Goal: Task Accomplishment & Management: Use online tool/utility

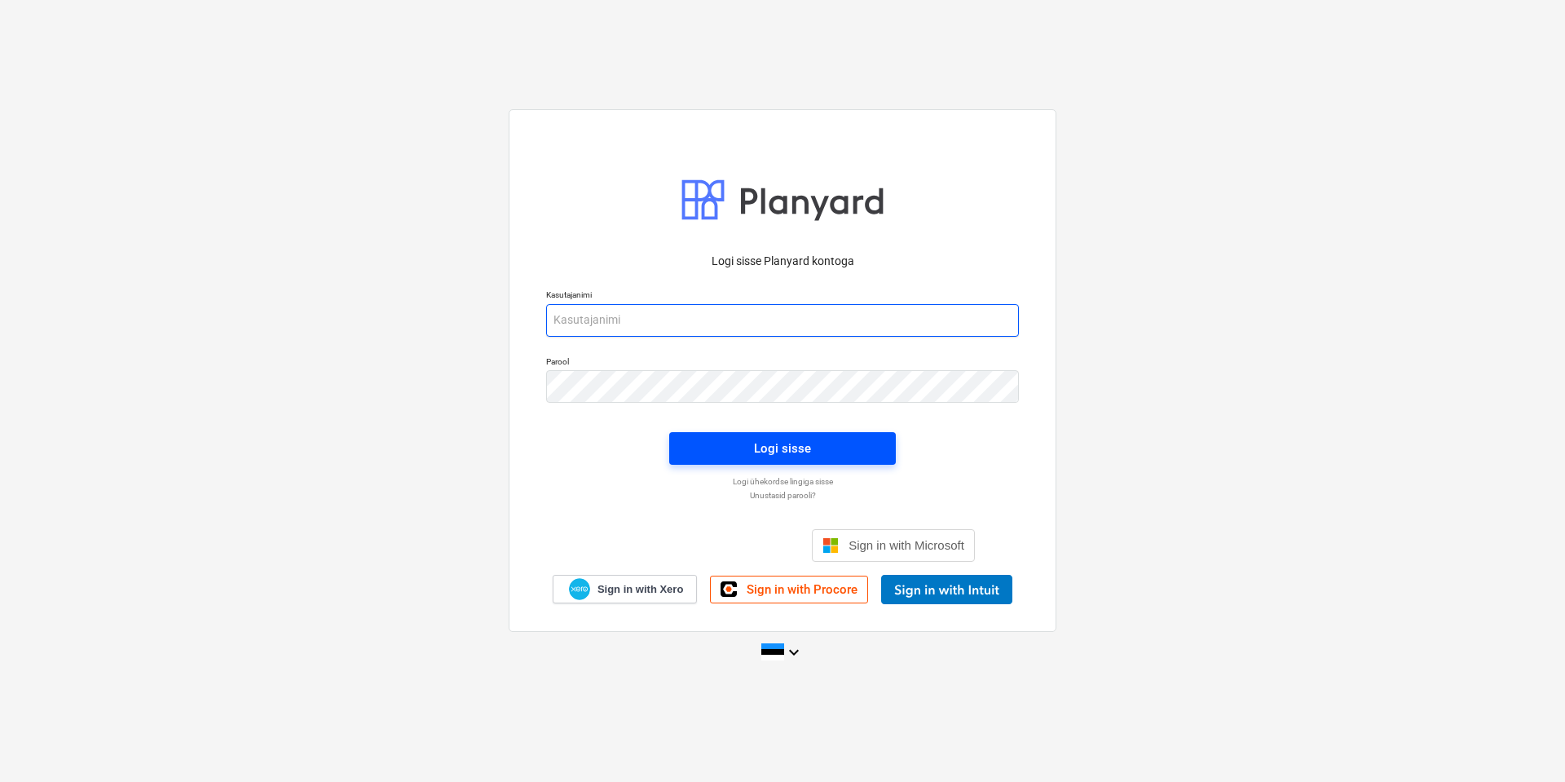
type input "[EMAIL_ADDRESS][DOMAIN_NAME]"
click at [783, 453] on div "Logi sisse" at bounding box center [782, 448] width 57 height 21
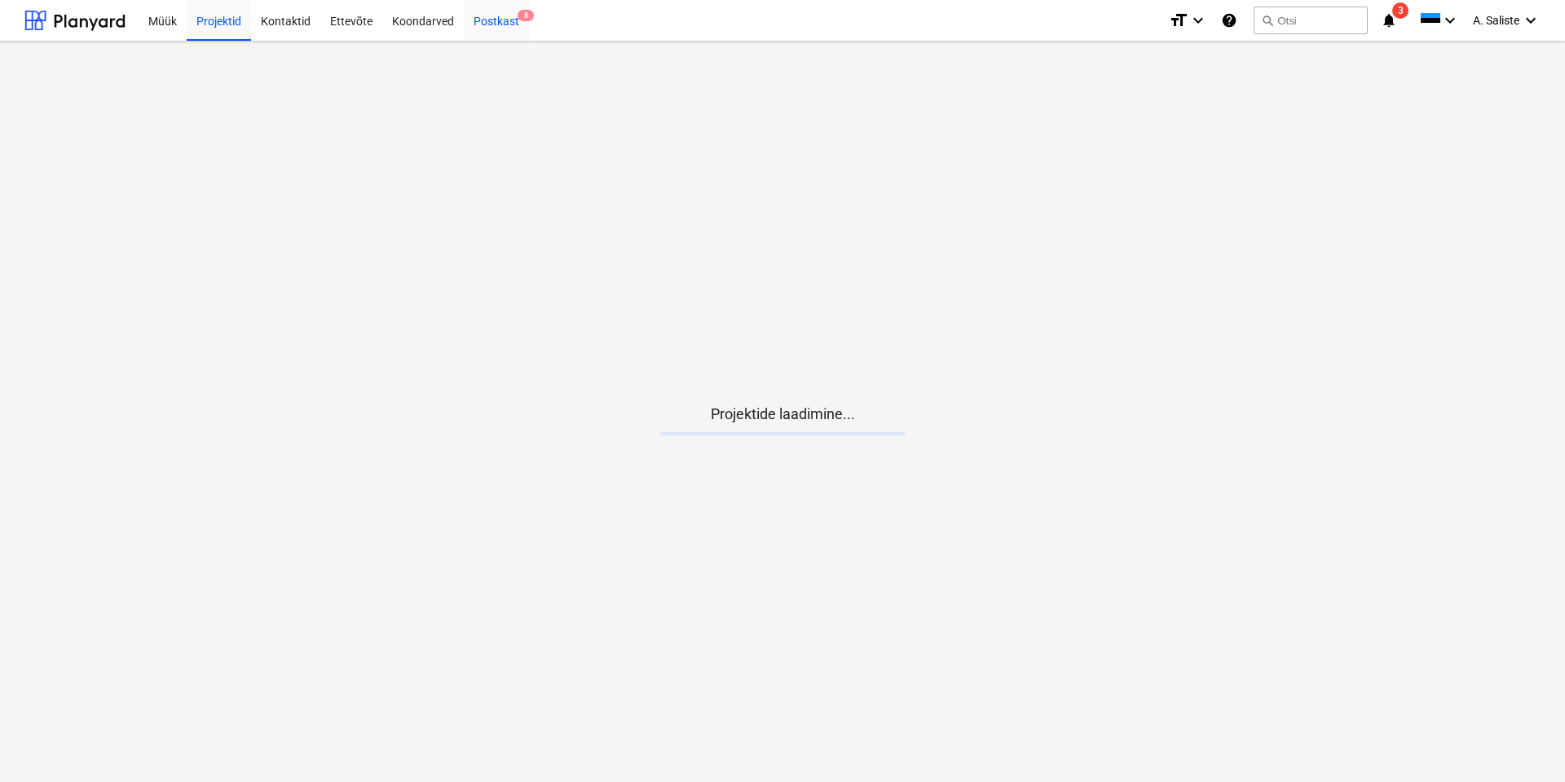
click at [495, 25] on div "Postkast 8" at bounding box center [496, 20] width 65 height 42
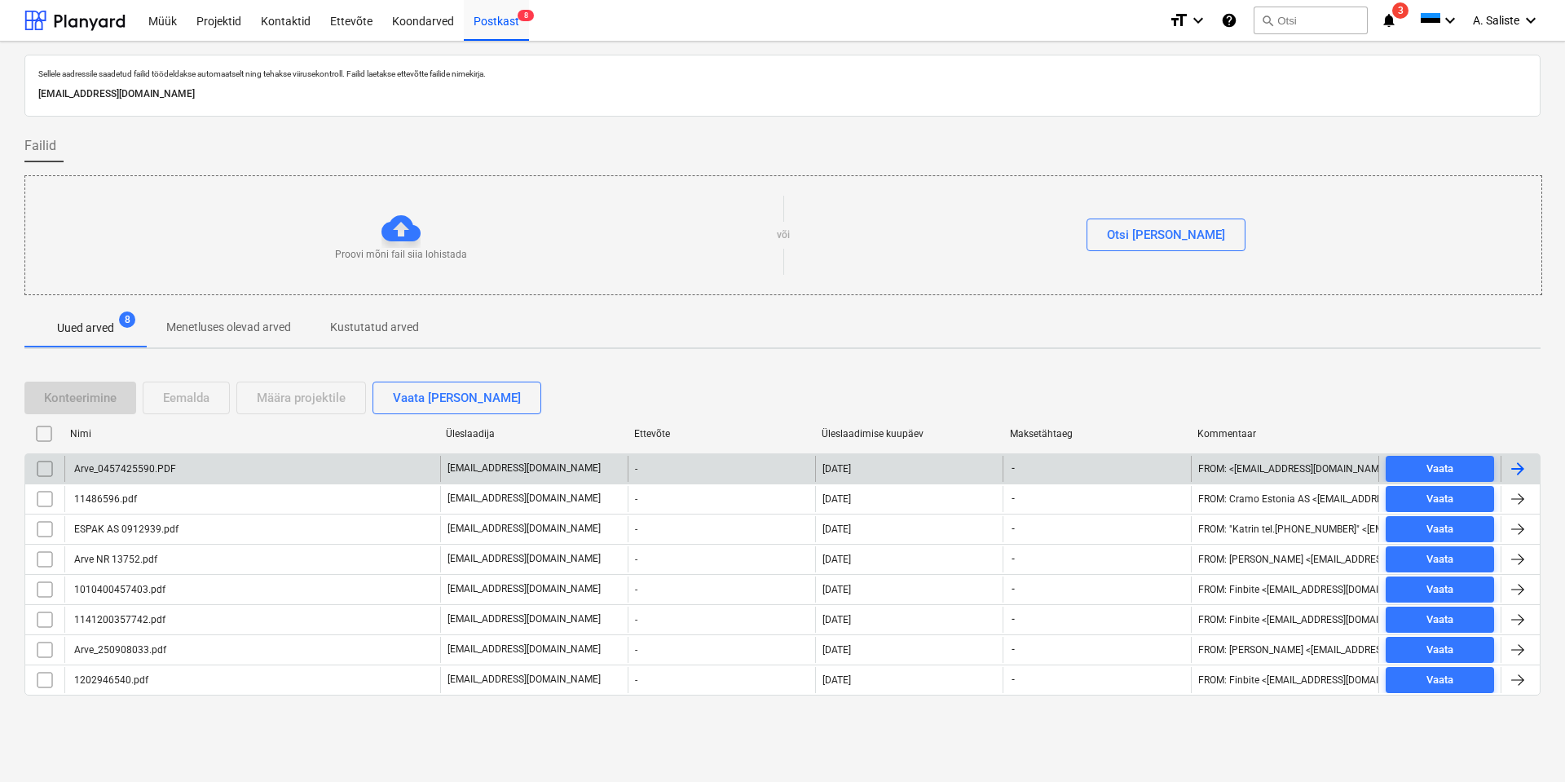
click at [181, 464] on div "Arve_0457425590.PDF" at bounding box center [252, 469] width 376 height 26
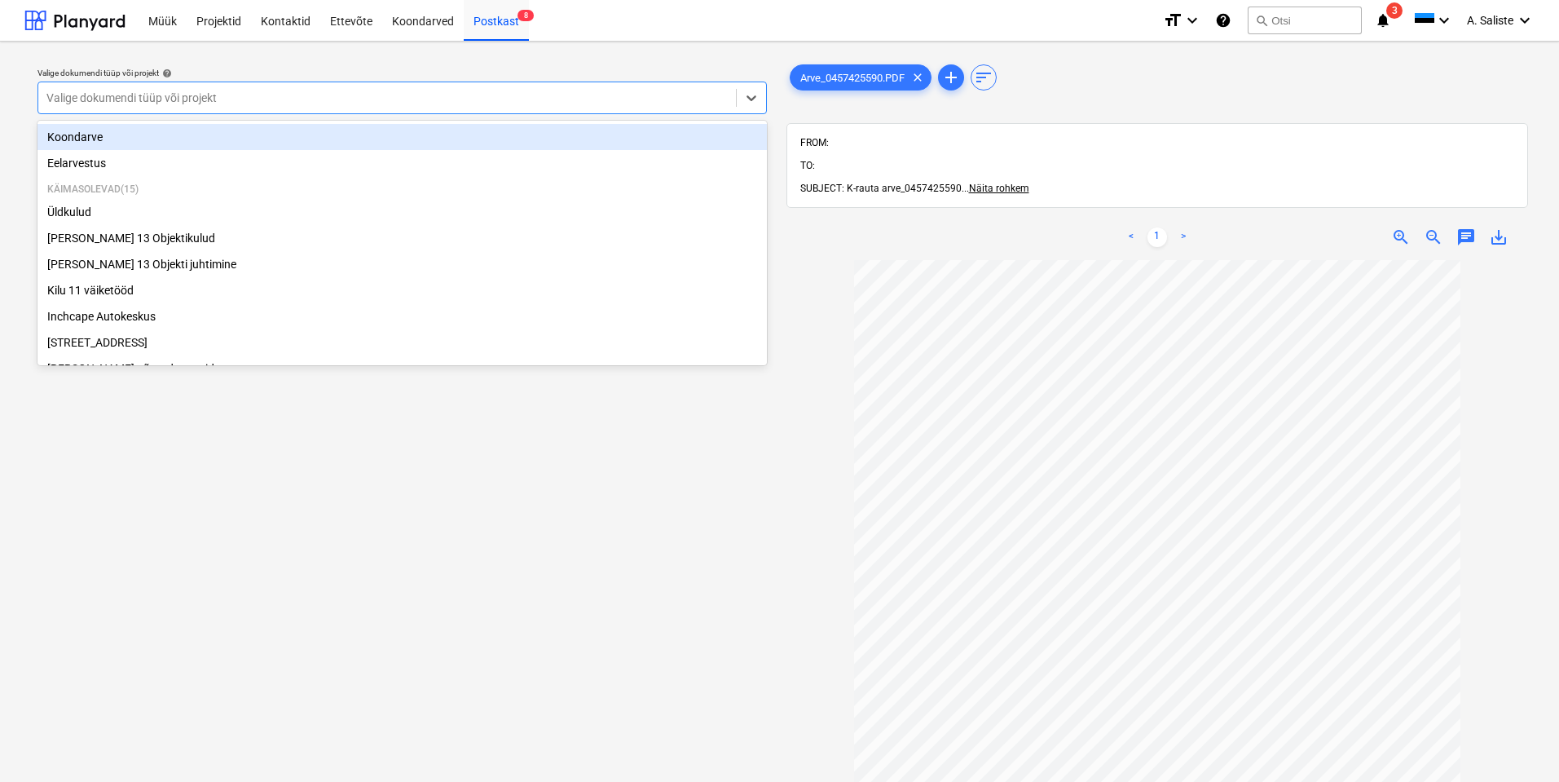
drag, startPoint x: 582, startPoint y: 95, endPoint x: 359, endPoint y: 168, distance: 235.1
click at [579, 97] on div at bounding box center [386, 98] width 681 height 16
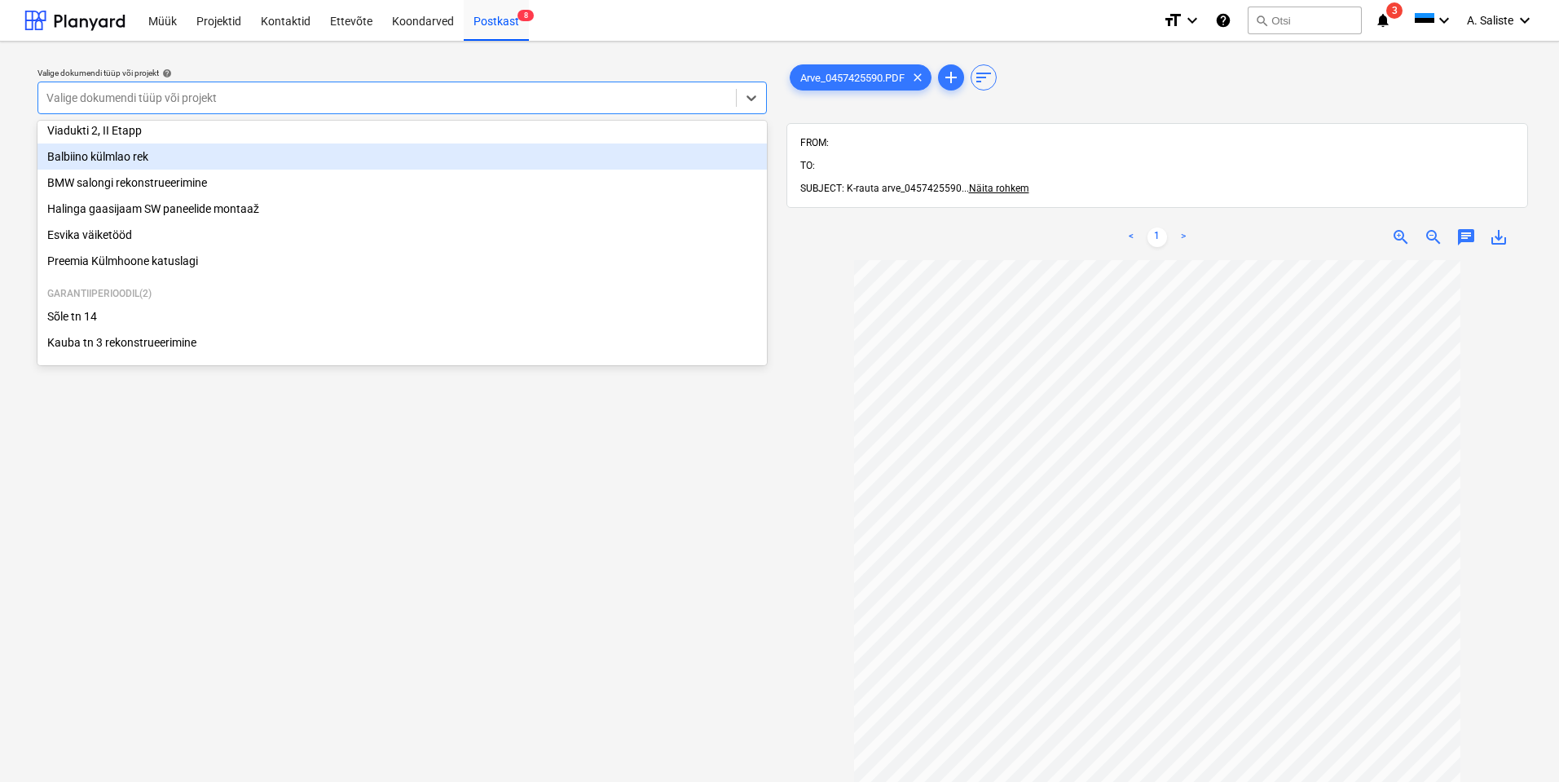
click at [141, 157] on div "Balbiino külmlao rek" at bounding box center [402, 156] width 730 height 26
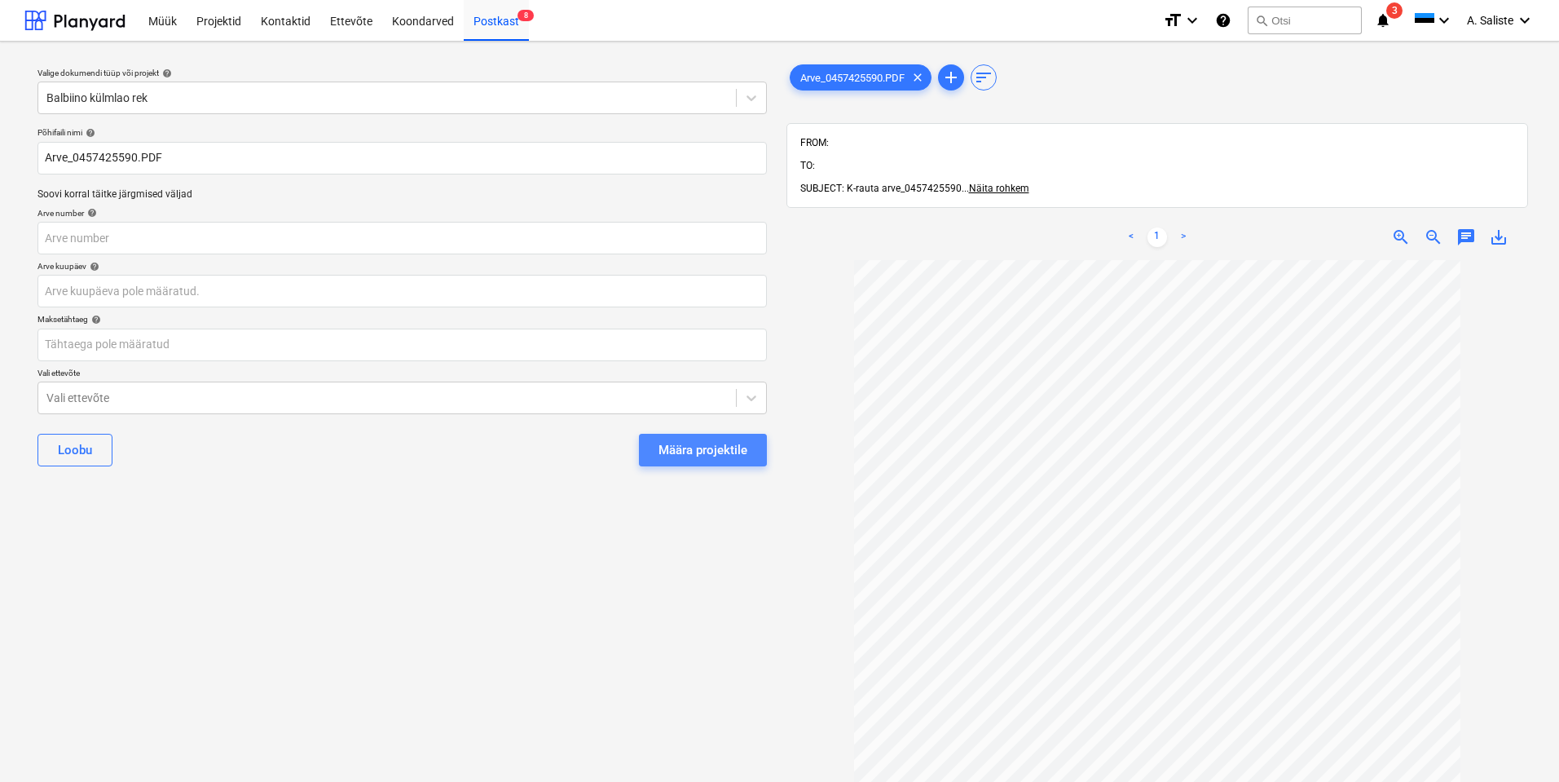
click at [755, 440] on button "Määra projektile" at bounding box center [703, 450] width 128 height 33
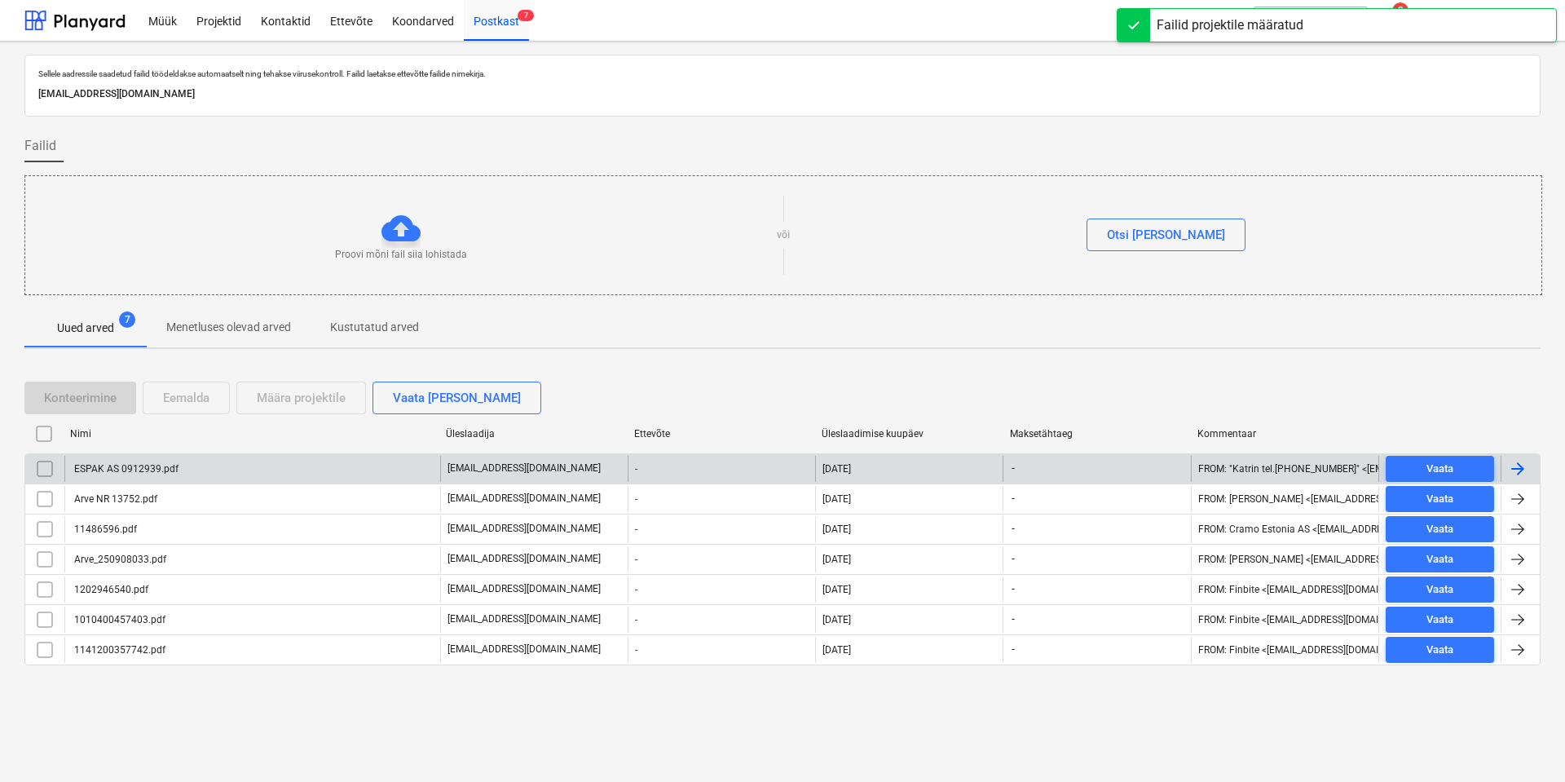
click at [191, 466] on div "ESPAK AS 0912939.pdf" at bounding box center [252, 469] width 376 height 26
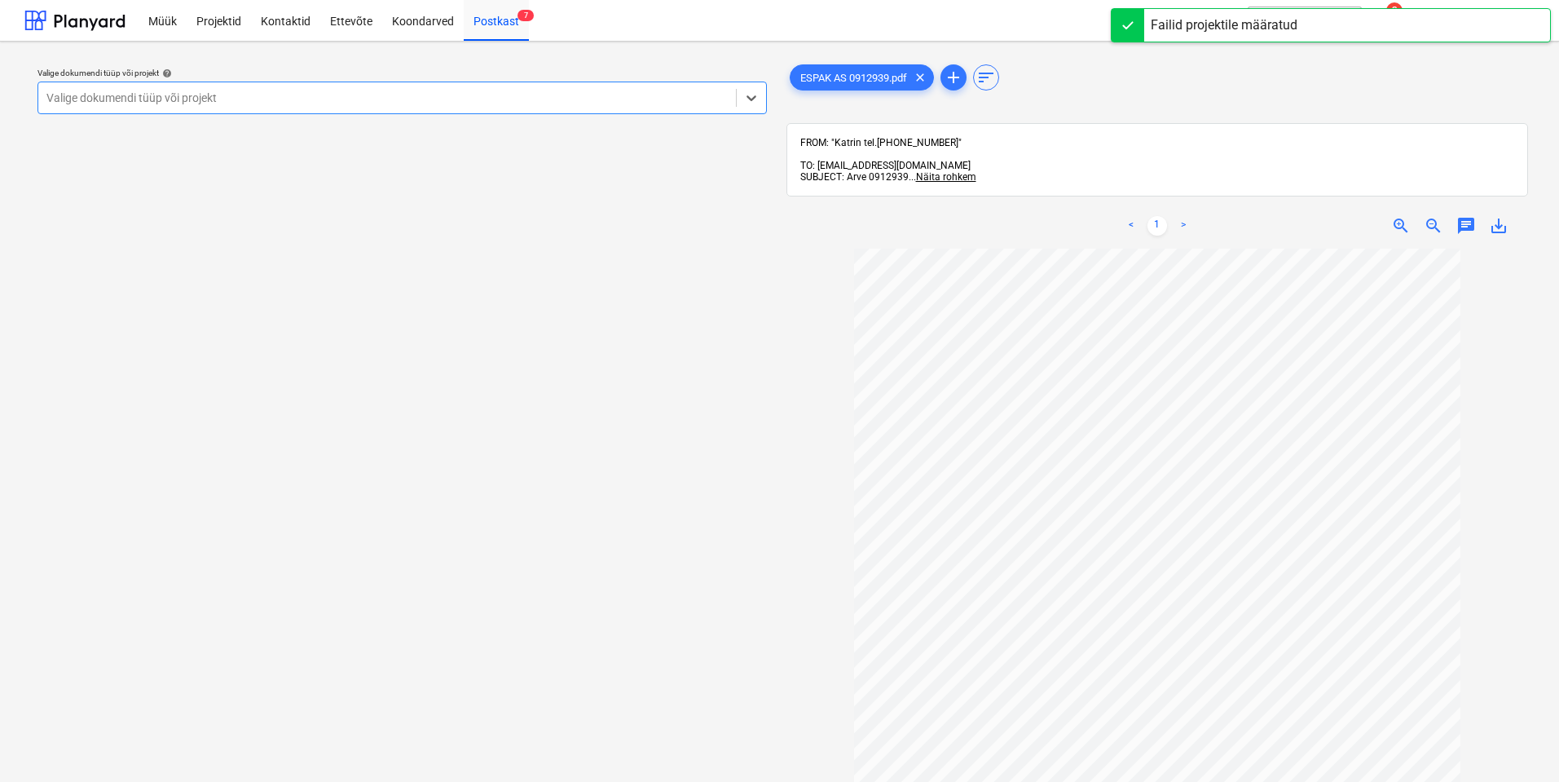
click at [527, 86] on div "Valige dokumendi tüüp või projekt" at bounding box center [387, 97] width 698 height 23
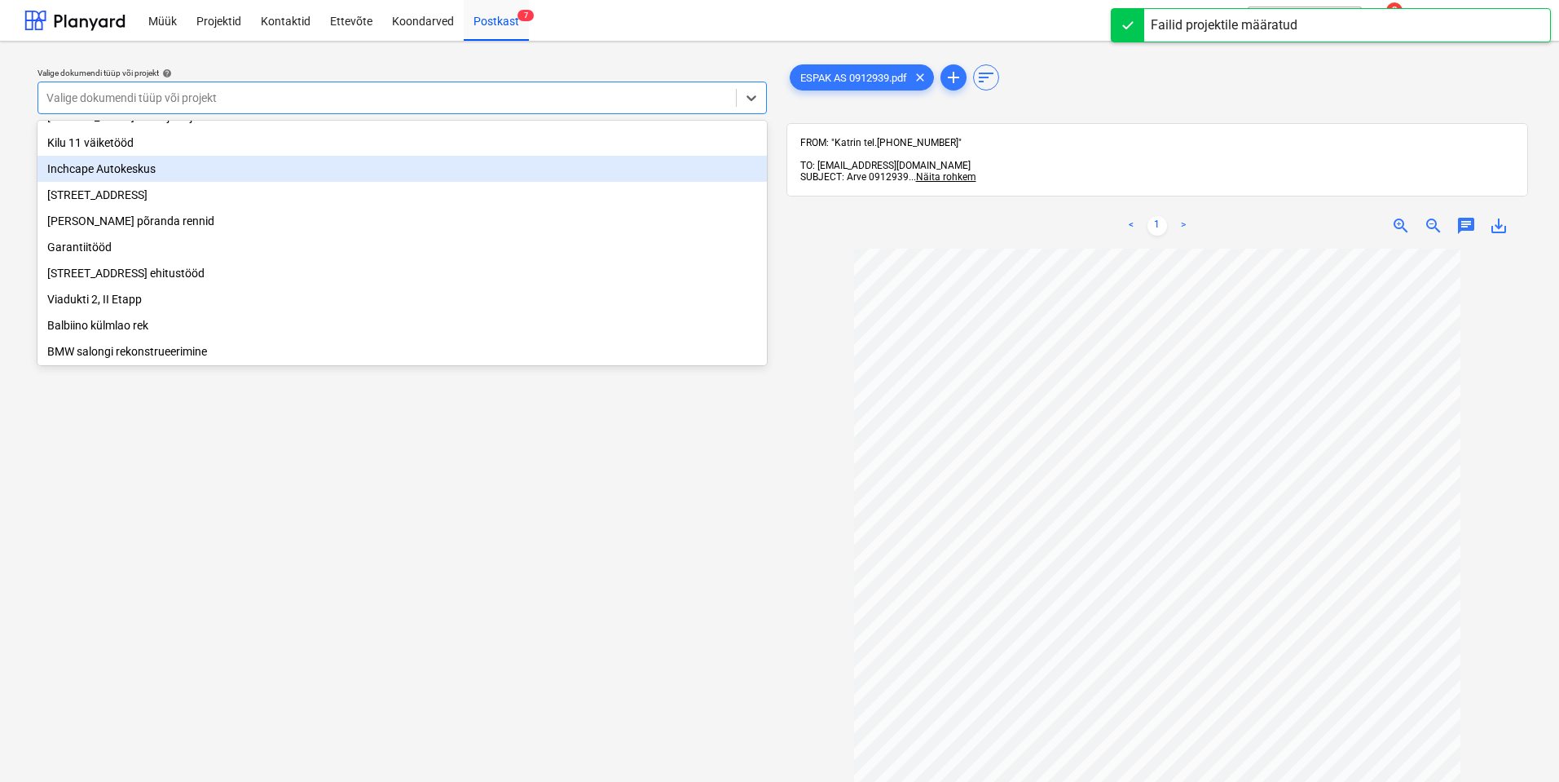
scroll to position [332, 0]
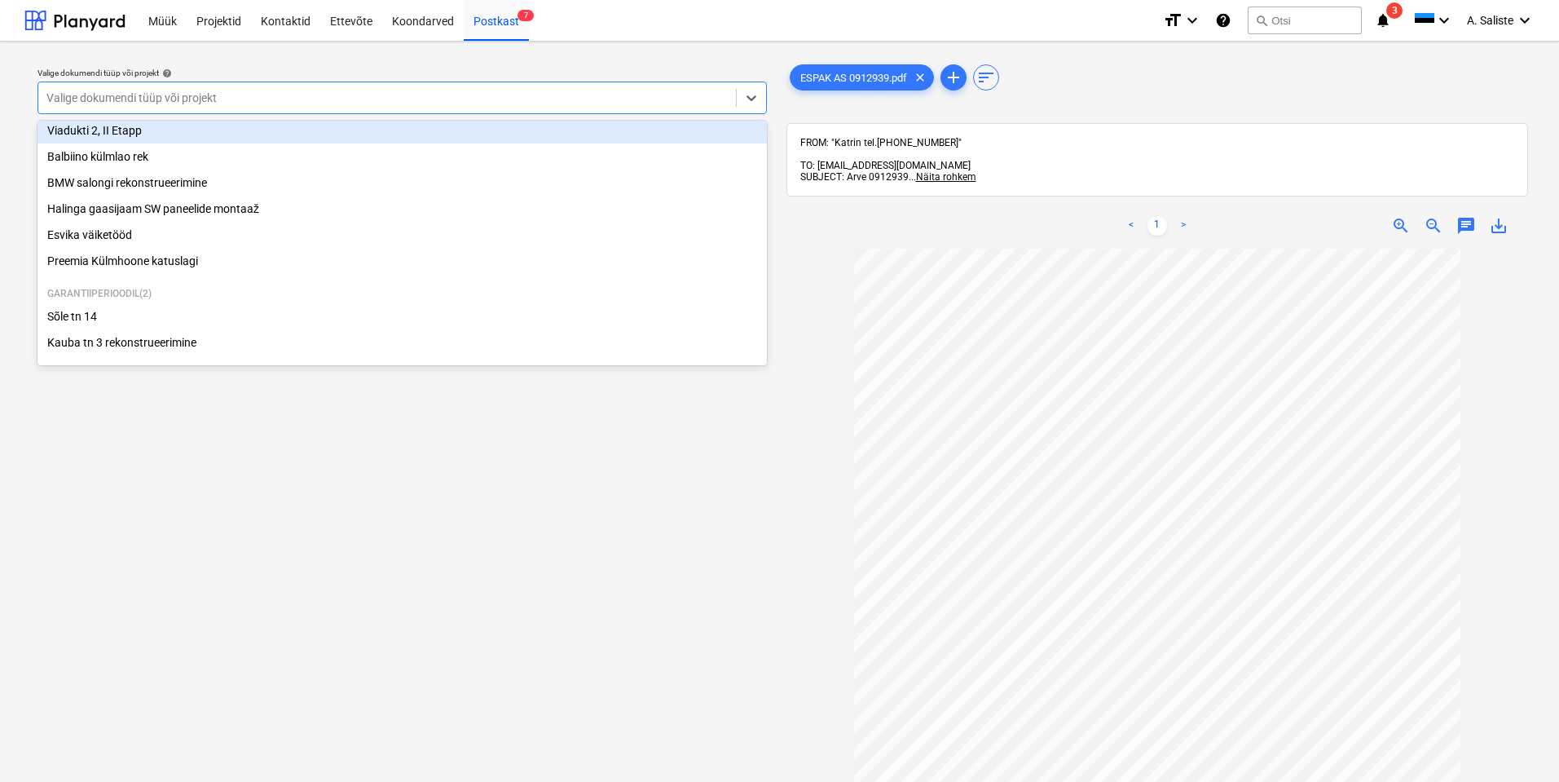
click at [144, 134] on div "Viadukti 2, II Etapp" at bounding box center [402, 130] width 730 height 26
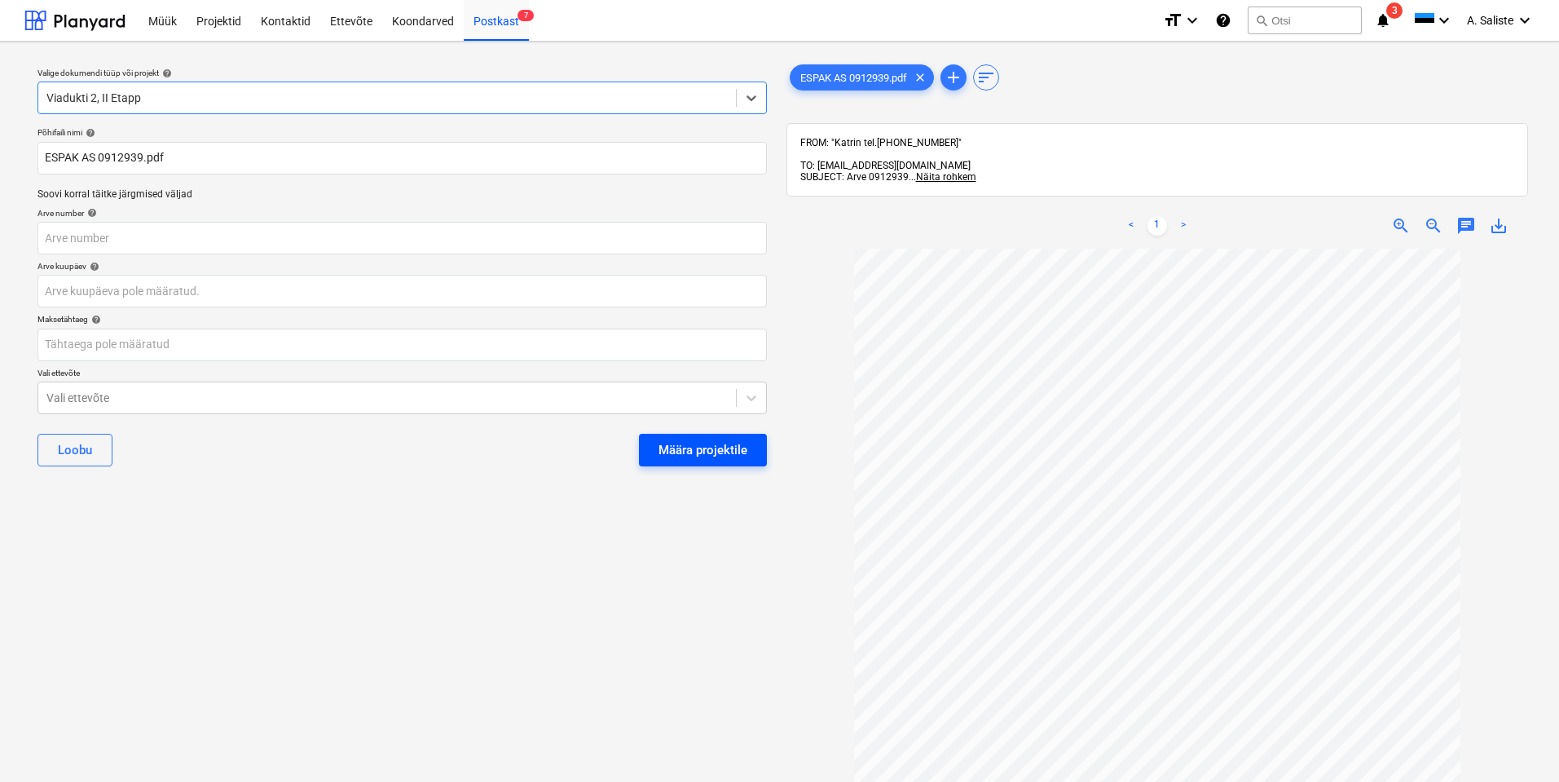
click at [689, 448] on div "Määra projektile" at bounding box center [703, 449] width 89 height 21
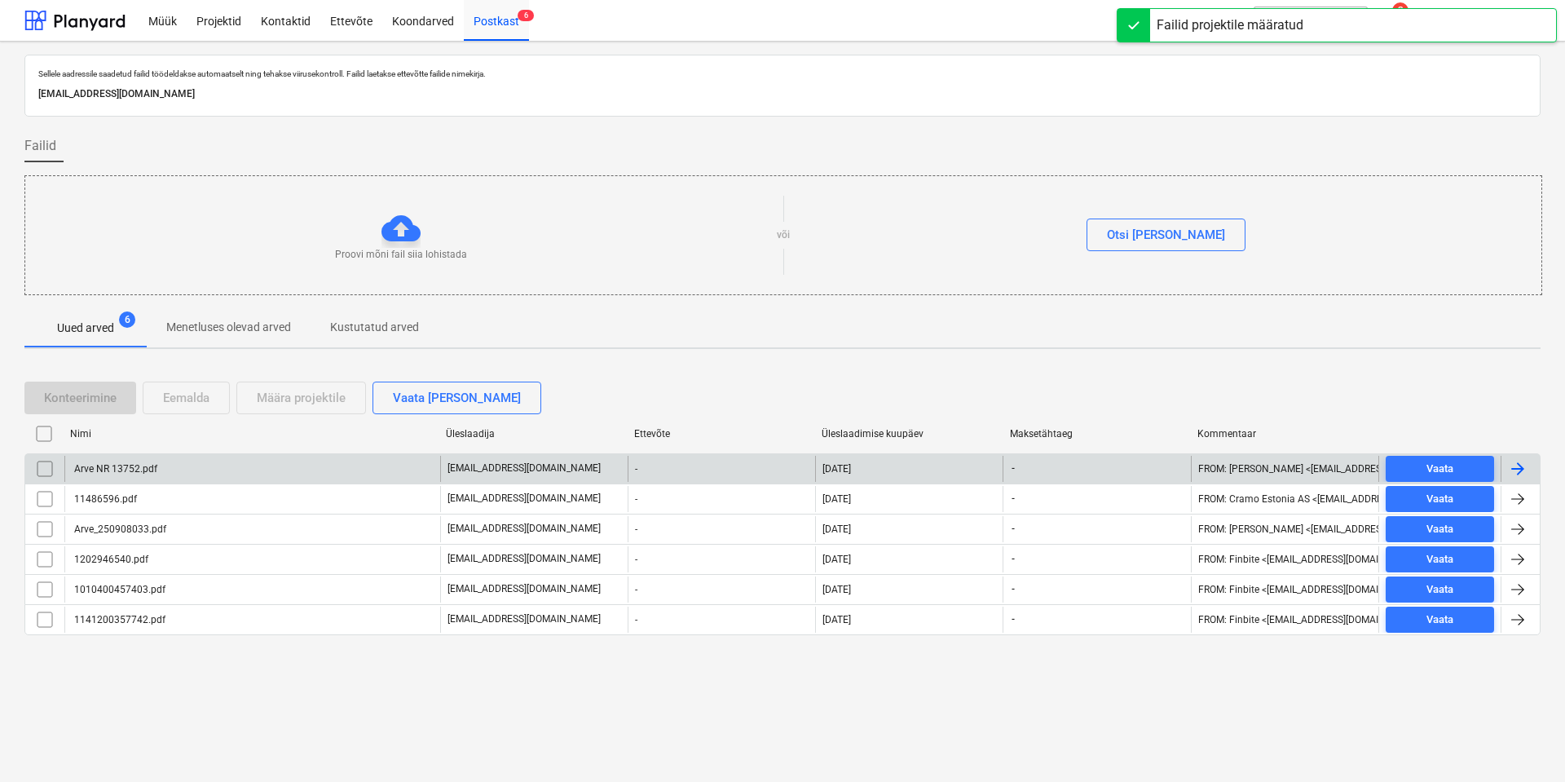
click at [186, 468] on div "Arve NR 13752.pdf" at bounding box center [252, 469] width 376 height 26
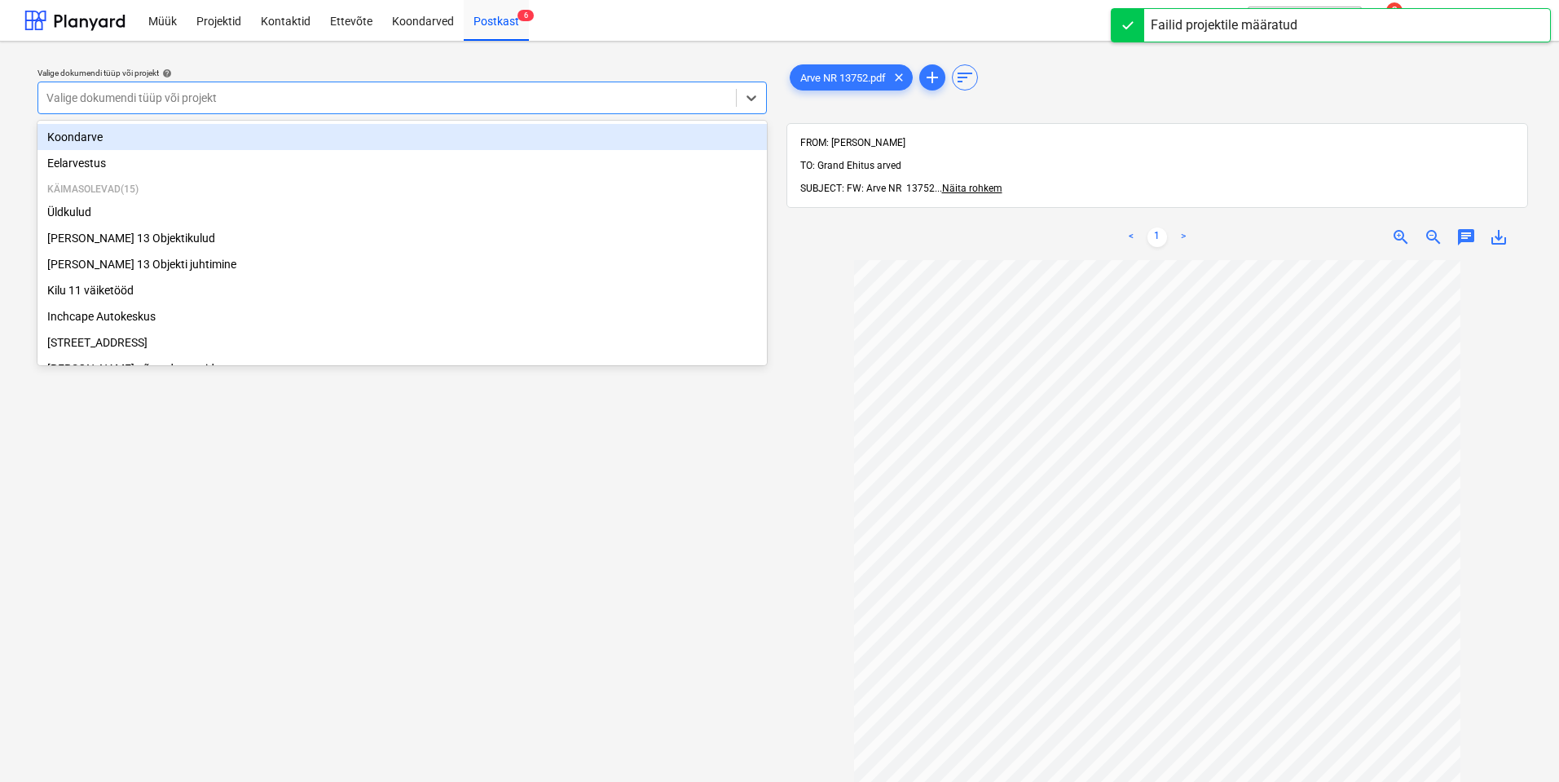
click at [571, 88] on div "Valige dokumendi tüüp või projekt" at bounding box center [387, 97] width 698 height 23
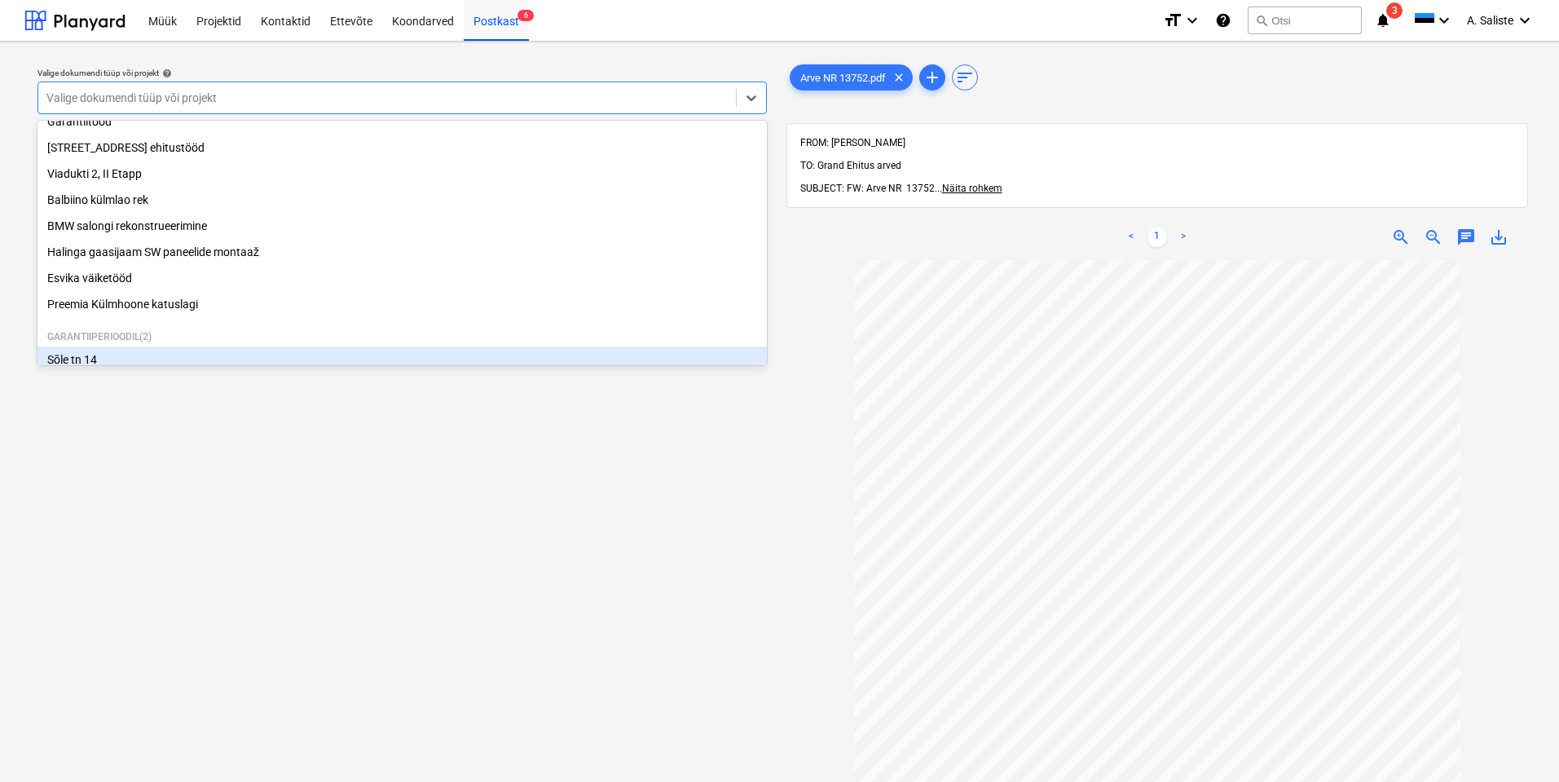
scroll to position [250, 0]
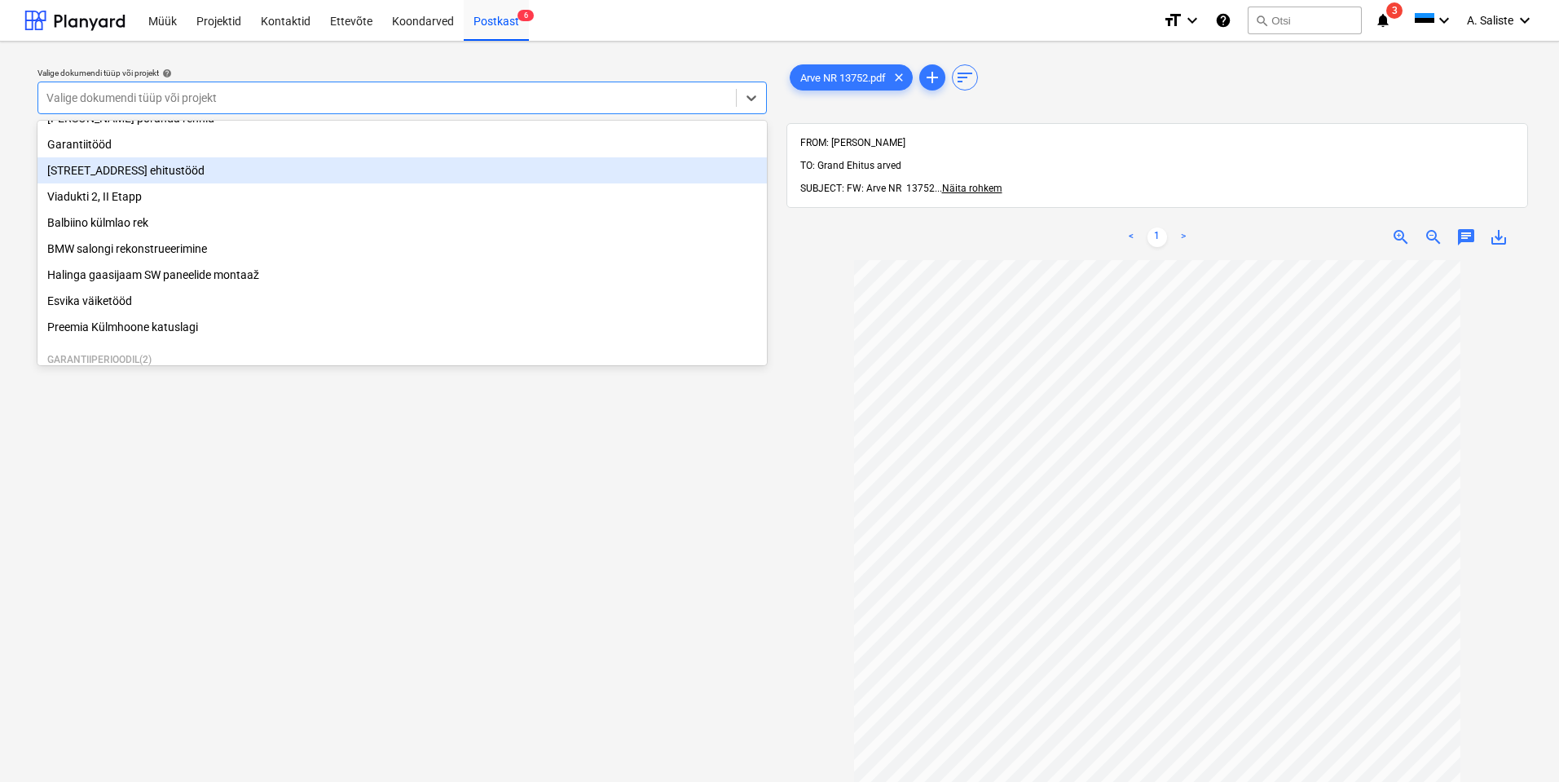
click at [108, 174] on div "[STREET_ADDRESS] ehitustööd" at bounding box center [402, 170] width 730 height 26
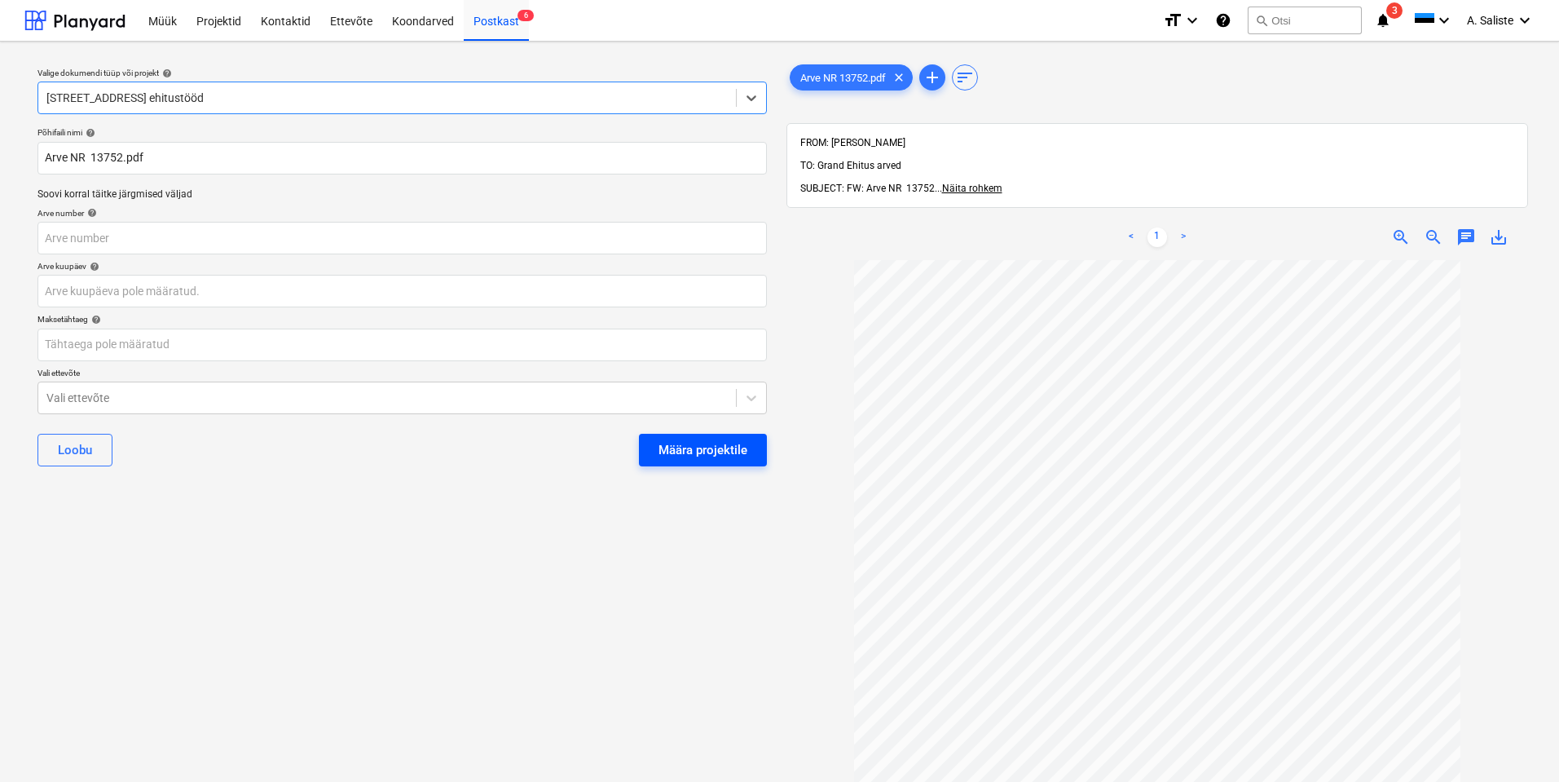
click at [694, 454] on div "Määra projektile" at bounding box center [703, 449] width 89 height 21
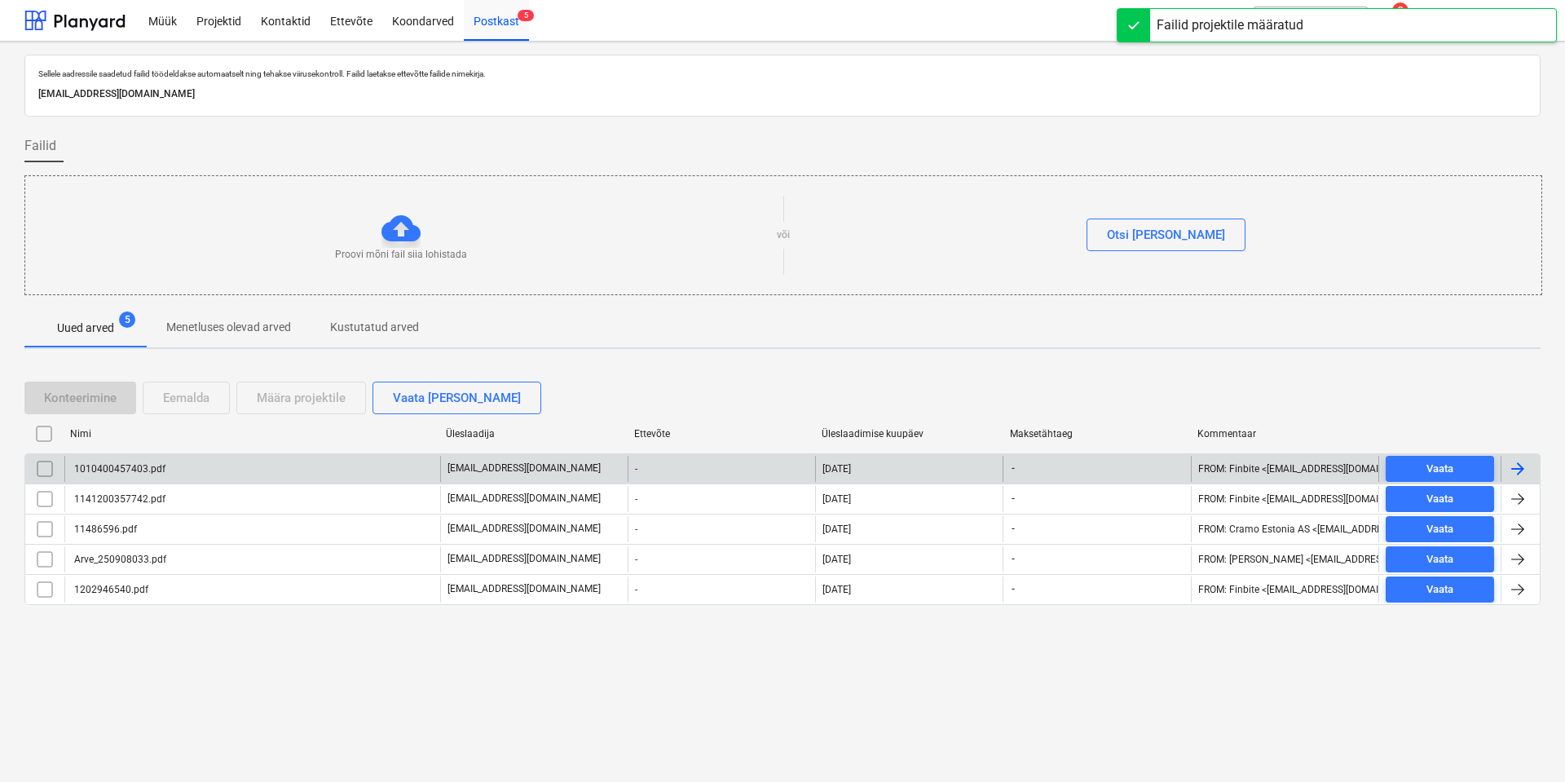
click at [152, 475] on div "1010400457403.pdf" at bounding box center [252, 469] width 376 height 26
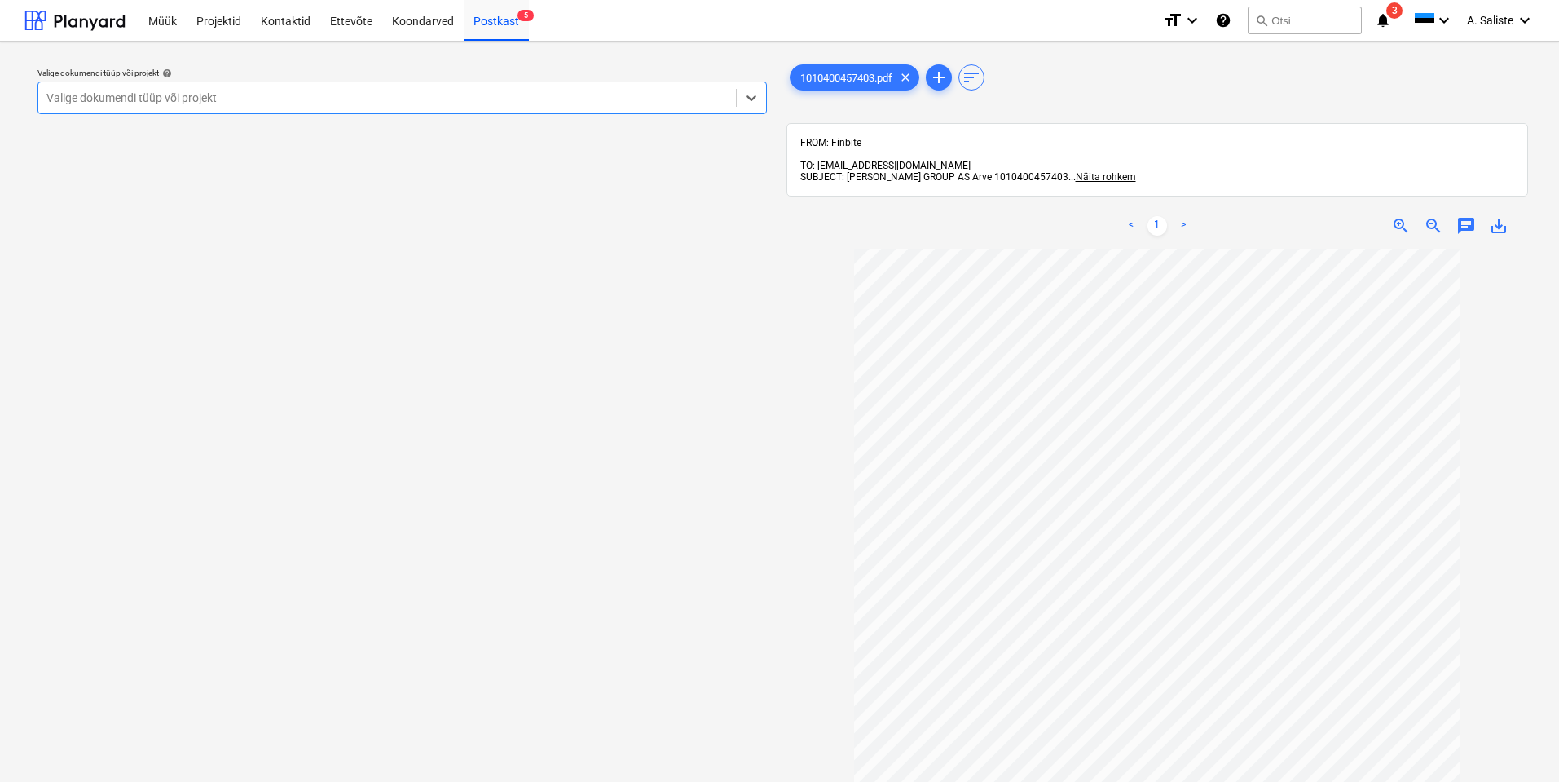
click at [658, 90] on div at bounding box center [386, 98] width 681 height 16
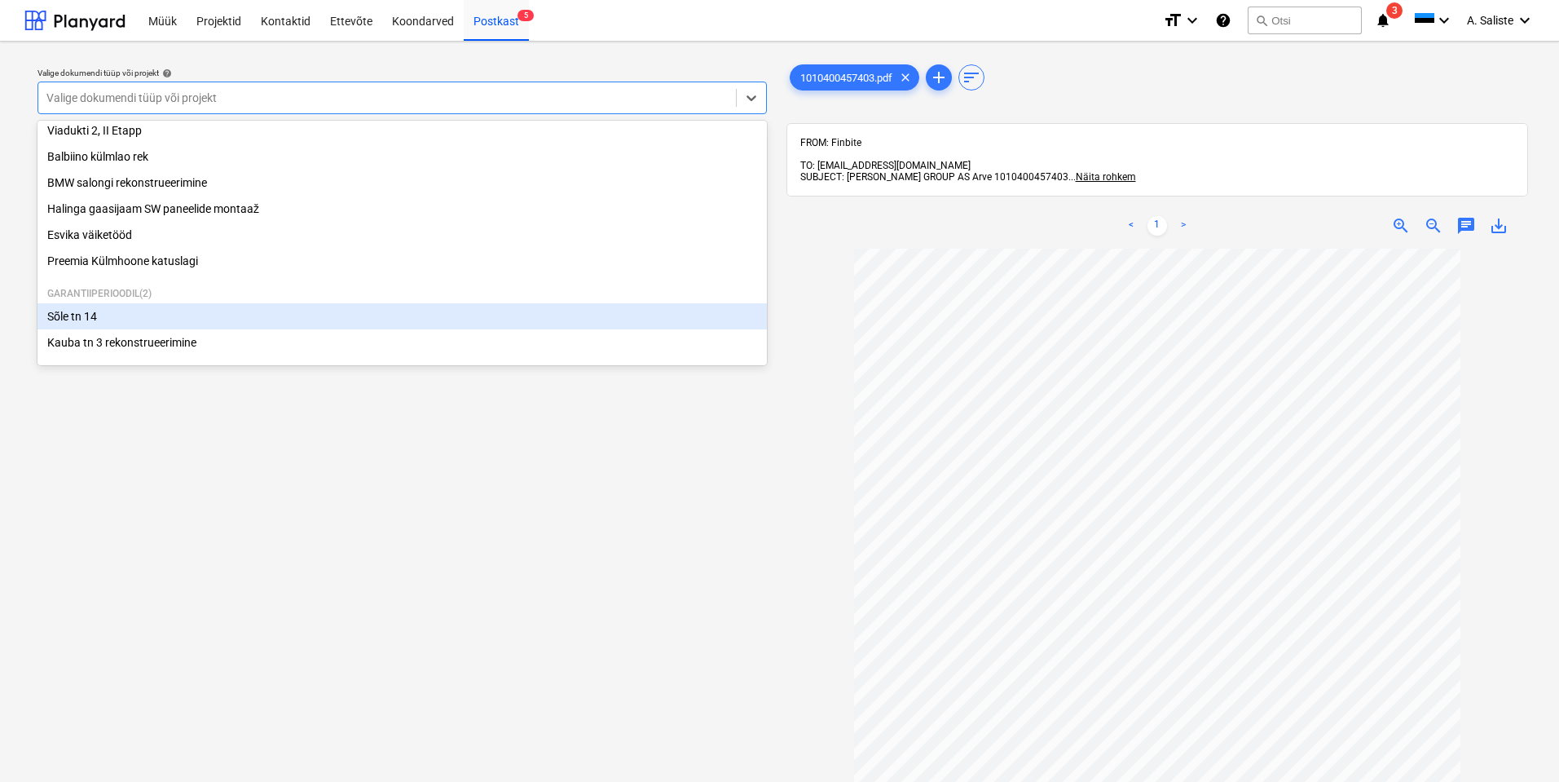
scroll to position [250, 0]
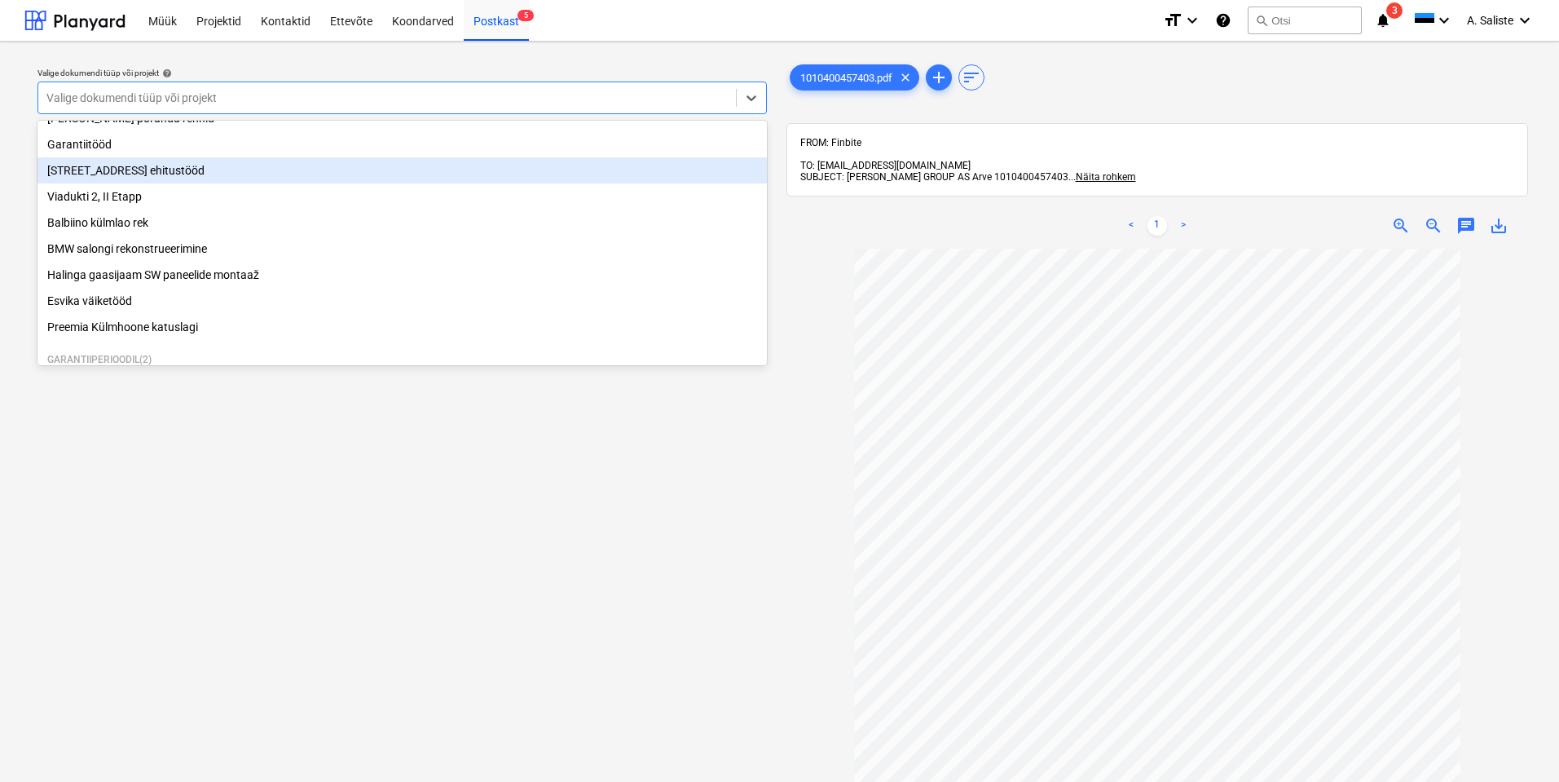
click at [108, 171] on div "[STREET_ADDRESS] ehitustööd" at bounding box center [402, 170] width 730 height 26
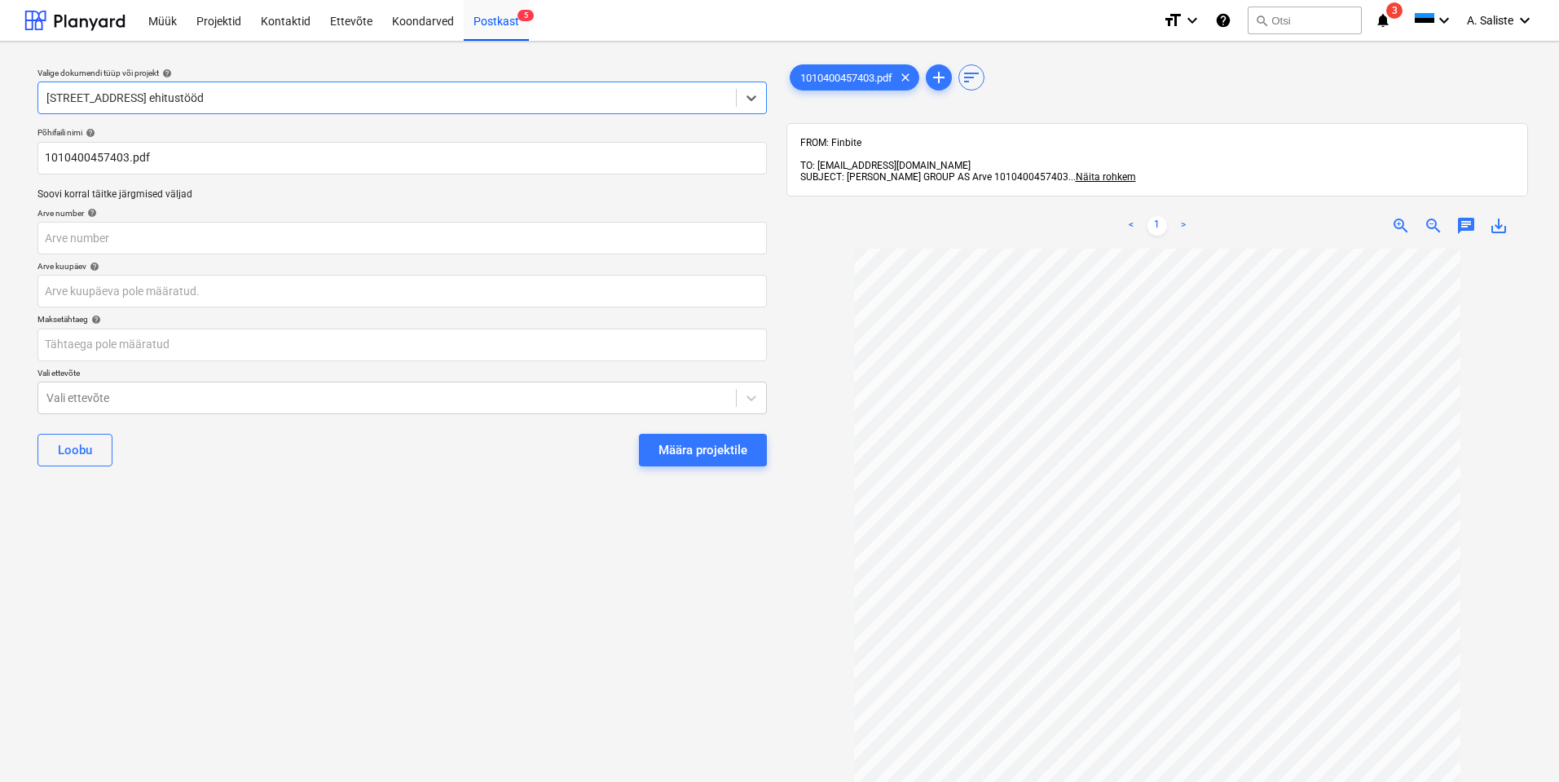
click at [697, 435] on button "Määra projektile" at bounding box center [703, 450] width 128 height 33
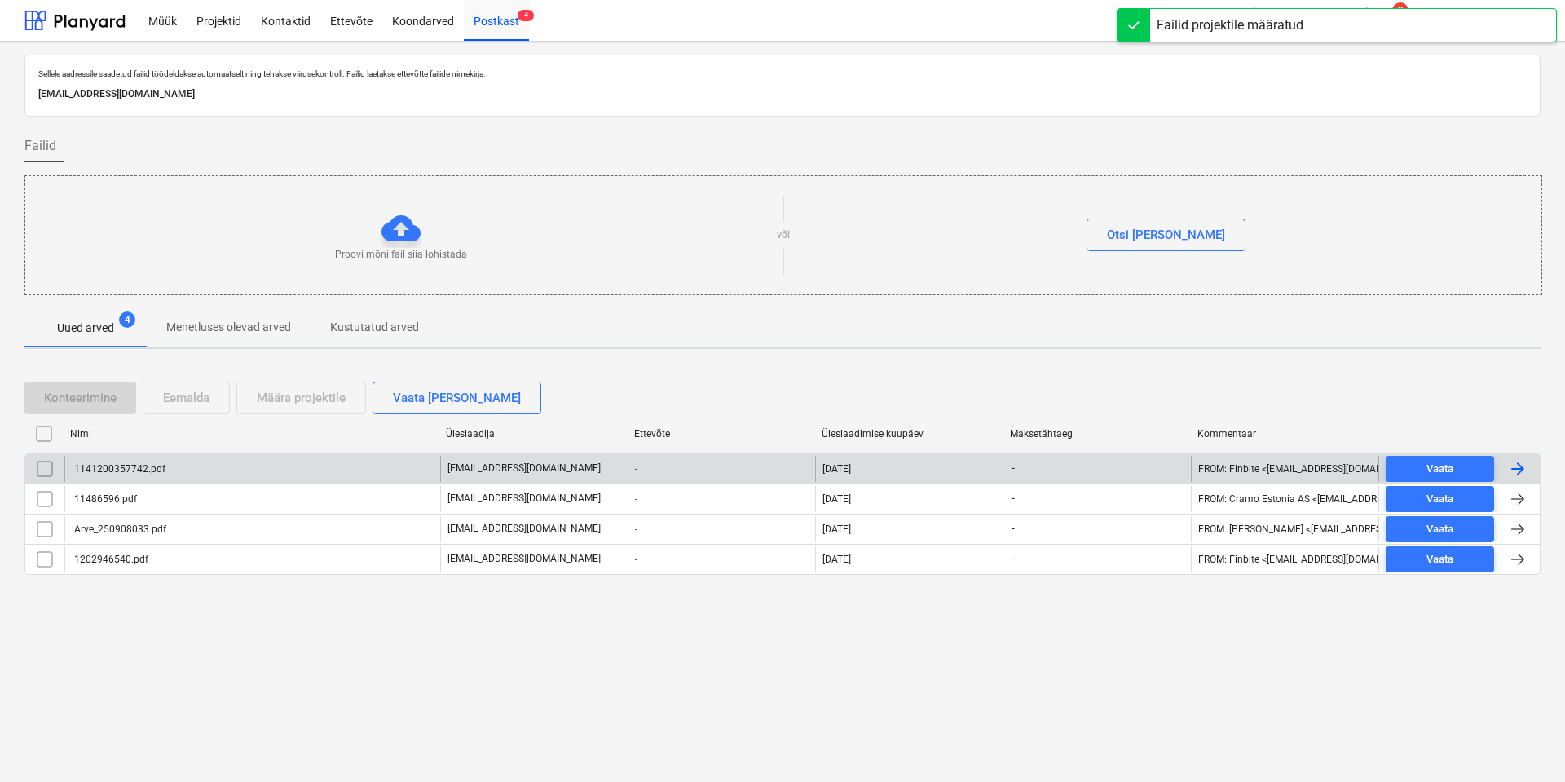
click at [229, 473] on div "1141200357742.pdf" at bounding box center [252, 469] width 376 height 26
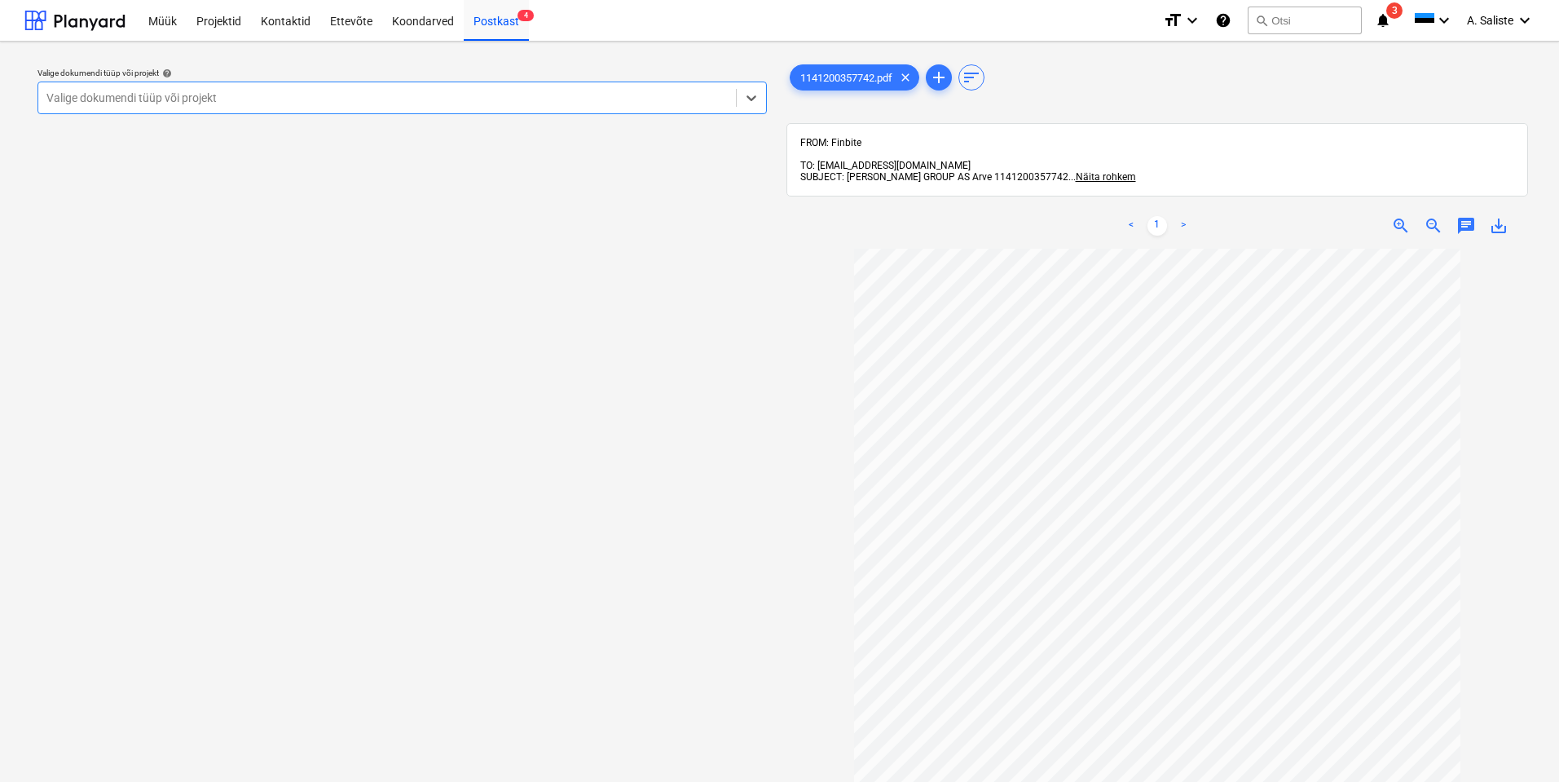
click at [525, 90] on div at bounding box center [386, 98] width 681 height 16
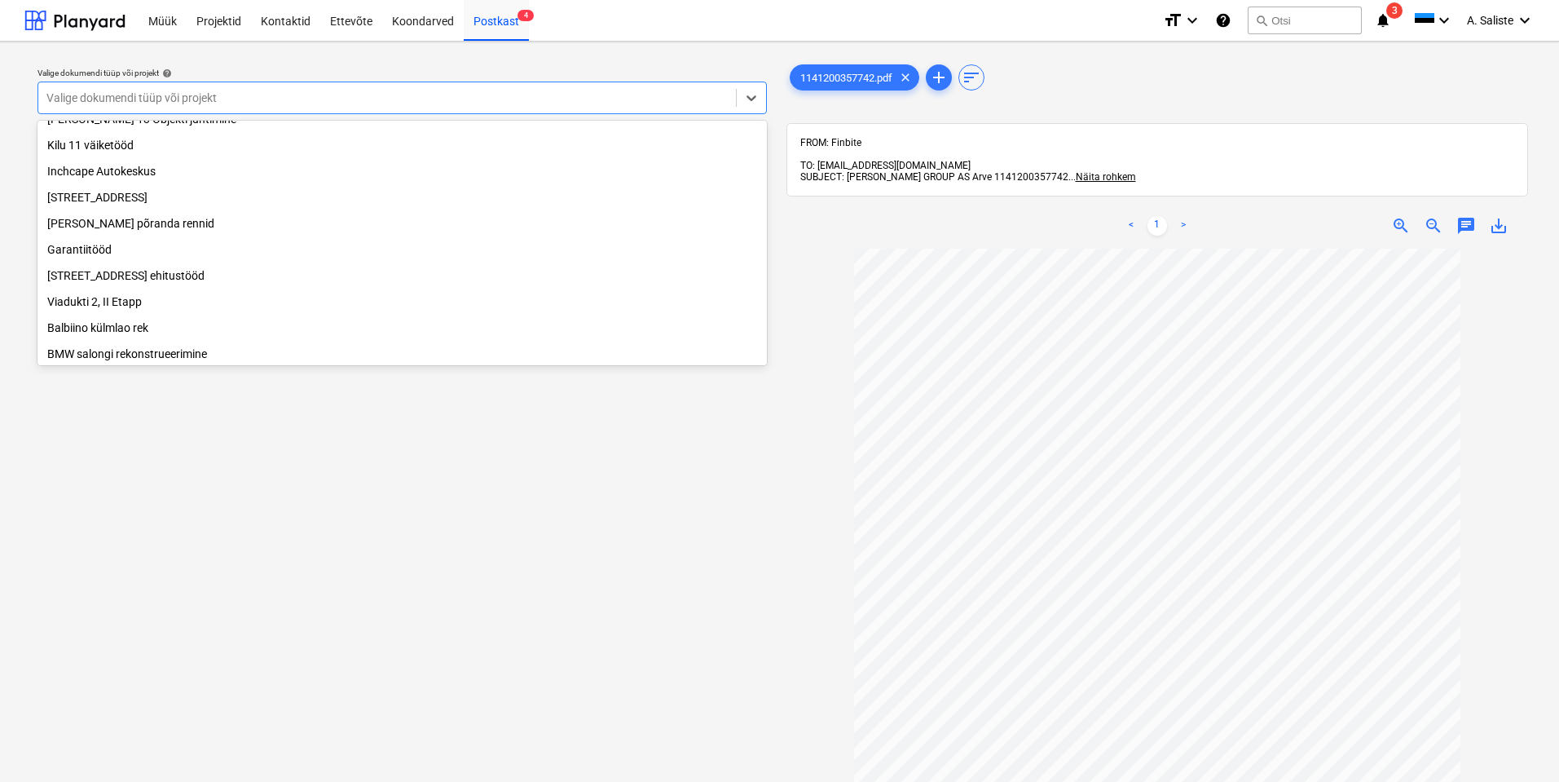
scroll to position [332, 0]
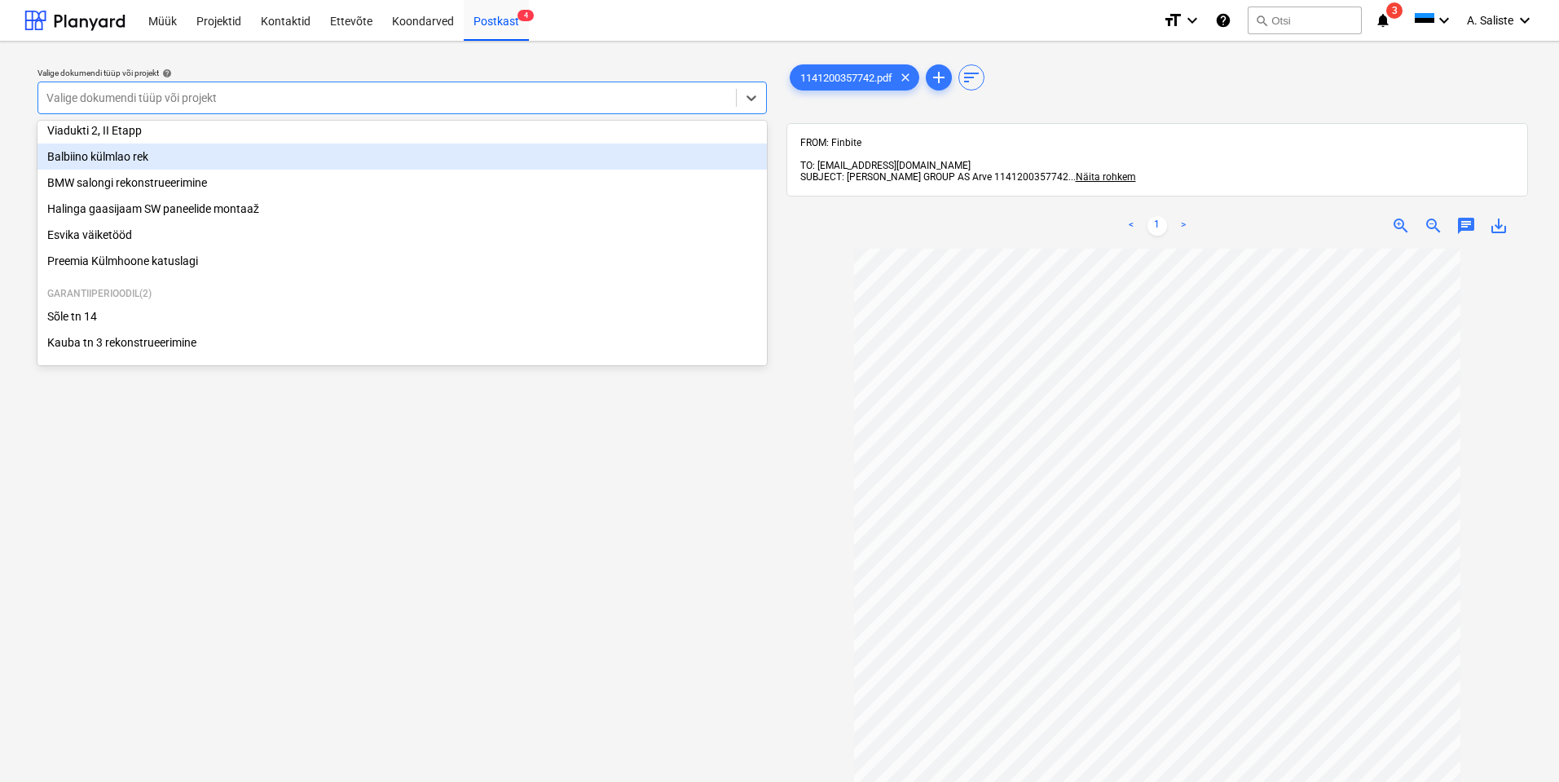
click at [134, 150] on div "Balbiino külmlao rek" at bounding box center [402, 156] width 730 height 26
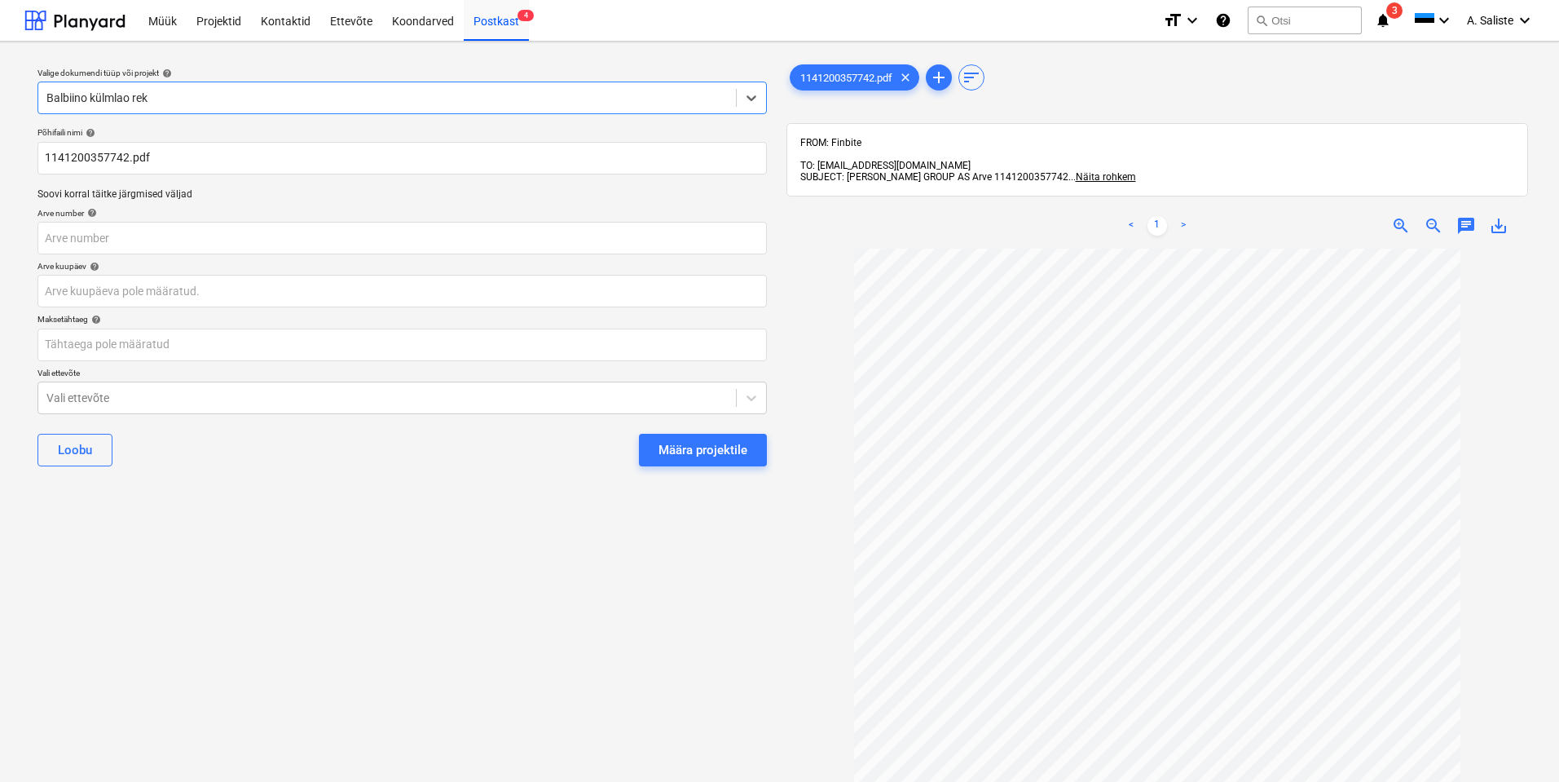
click at [704, 452] on div "Määra projektile" at bounding box center [703, 449] width 89 height 21
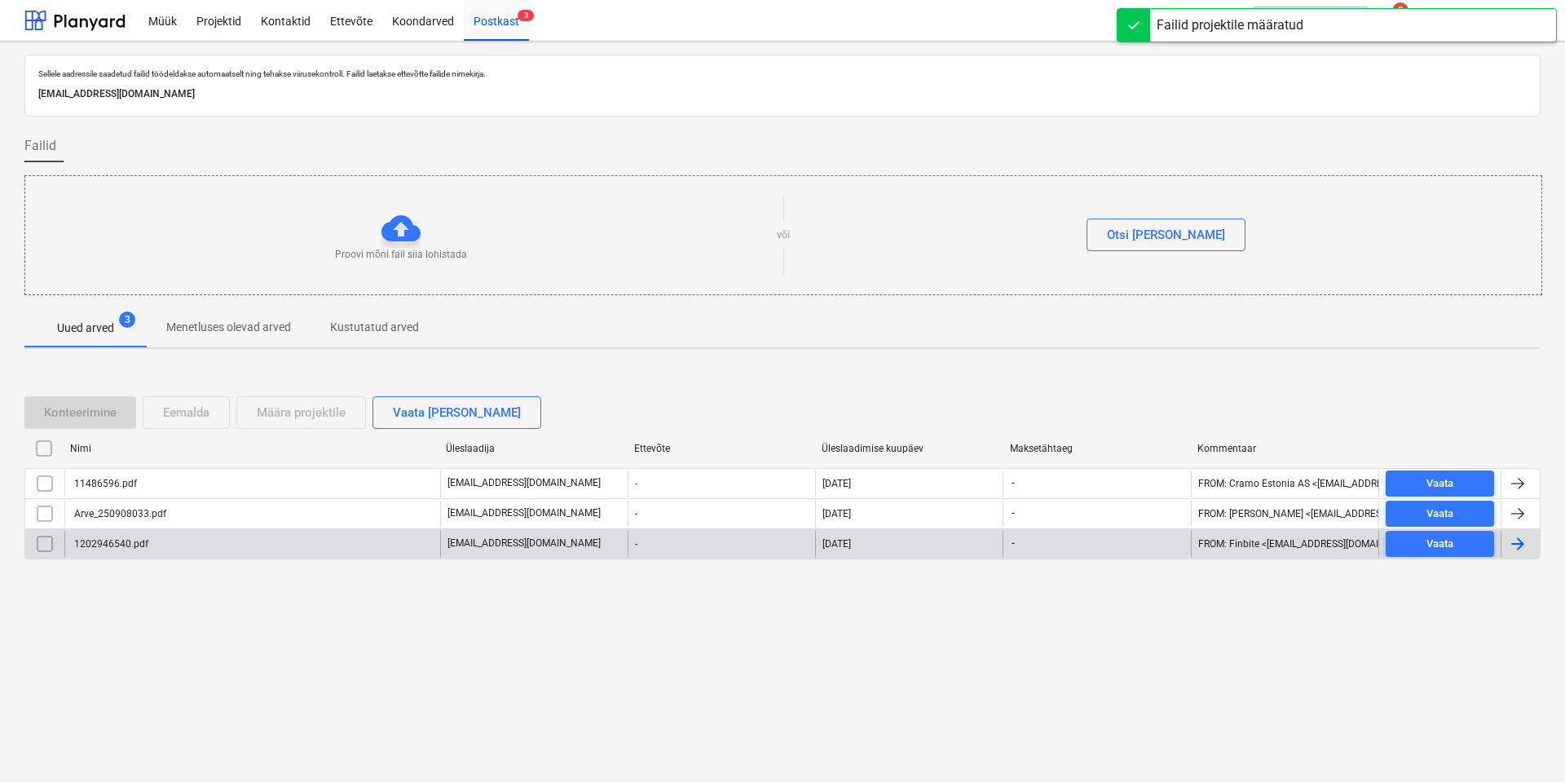
click at [302, 543] on div "1202946540.pdf" at bounding box center [252, 544] width 376 height 26
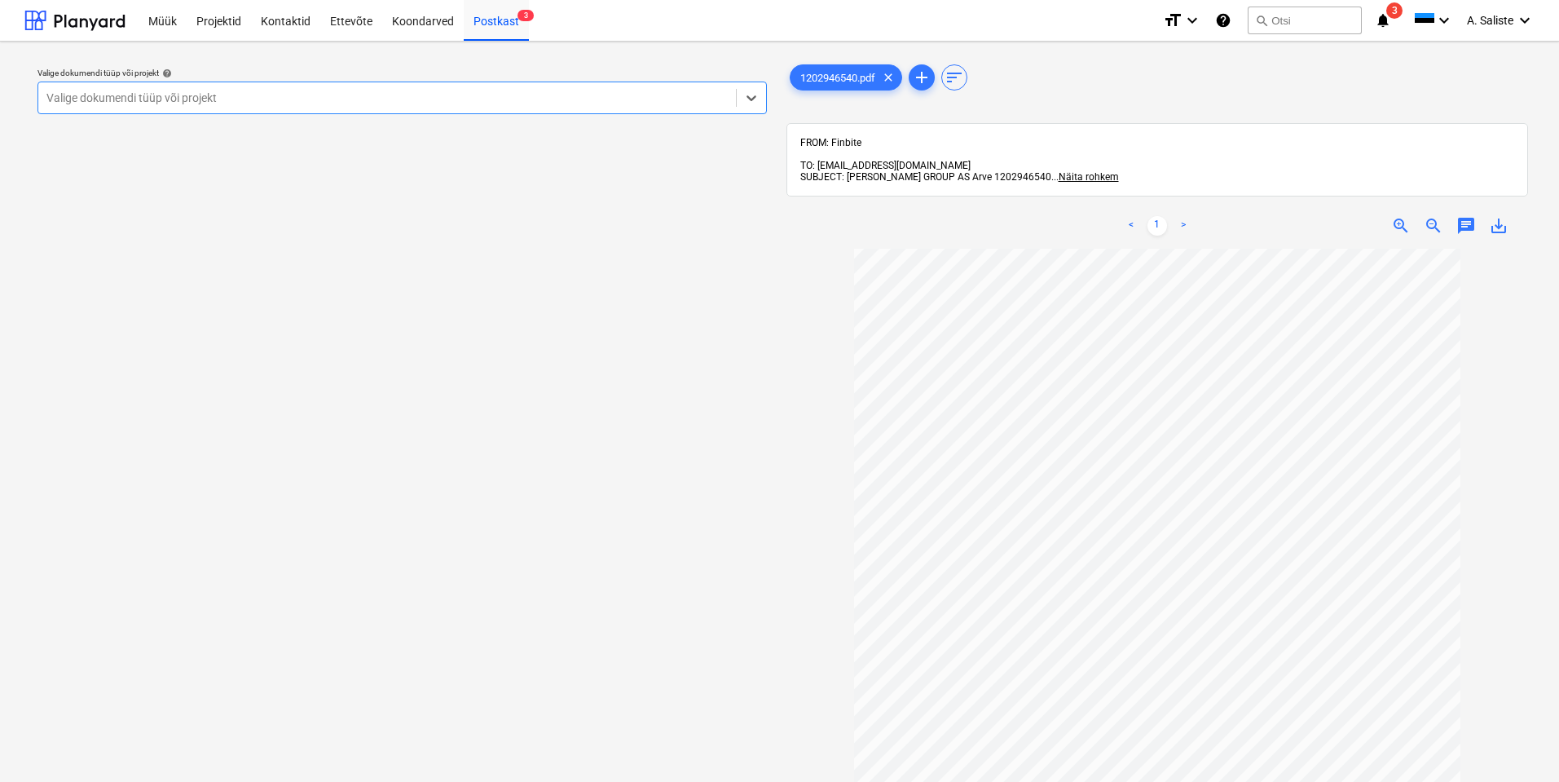
click at [649, 96] on div at bounding box center [386, 98] width 681 height 16
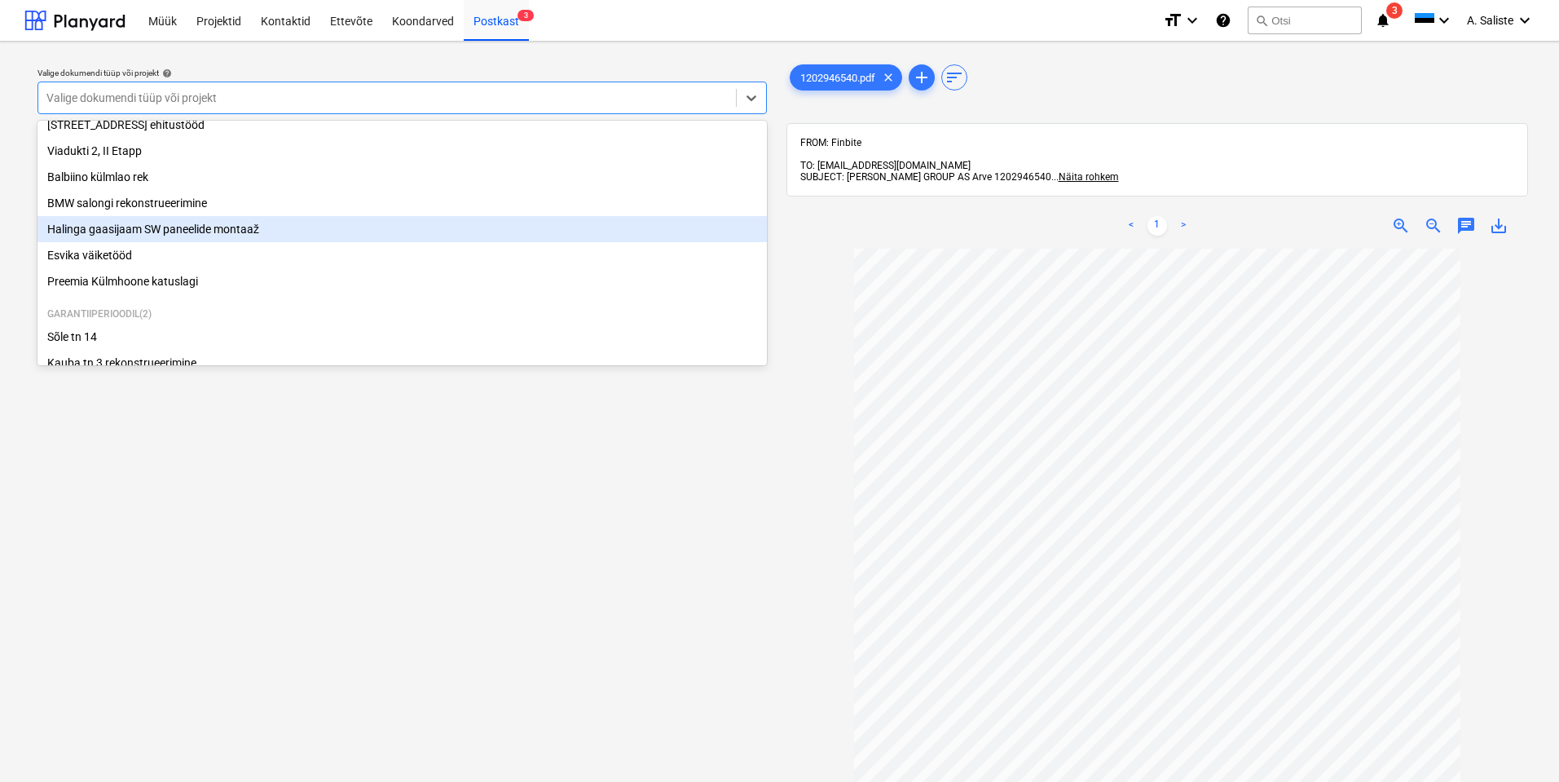
scroll to position [332, 0]
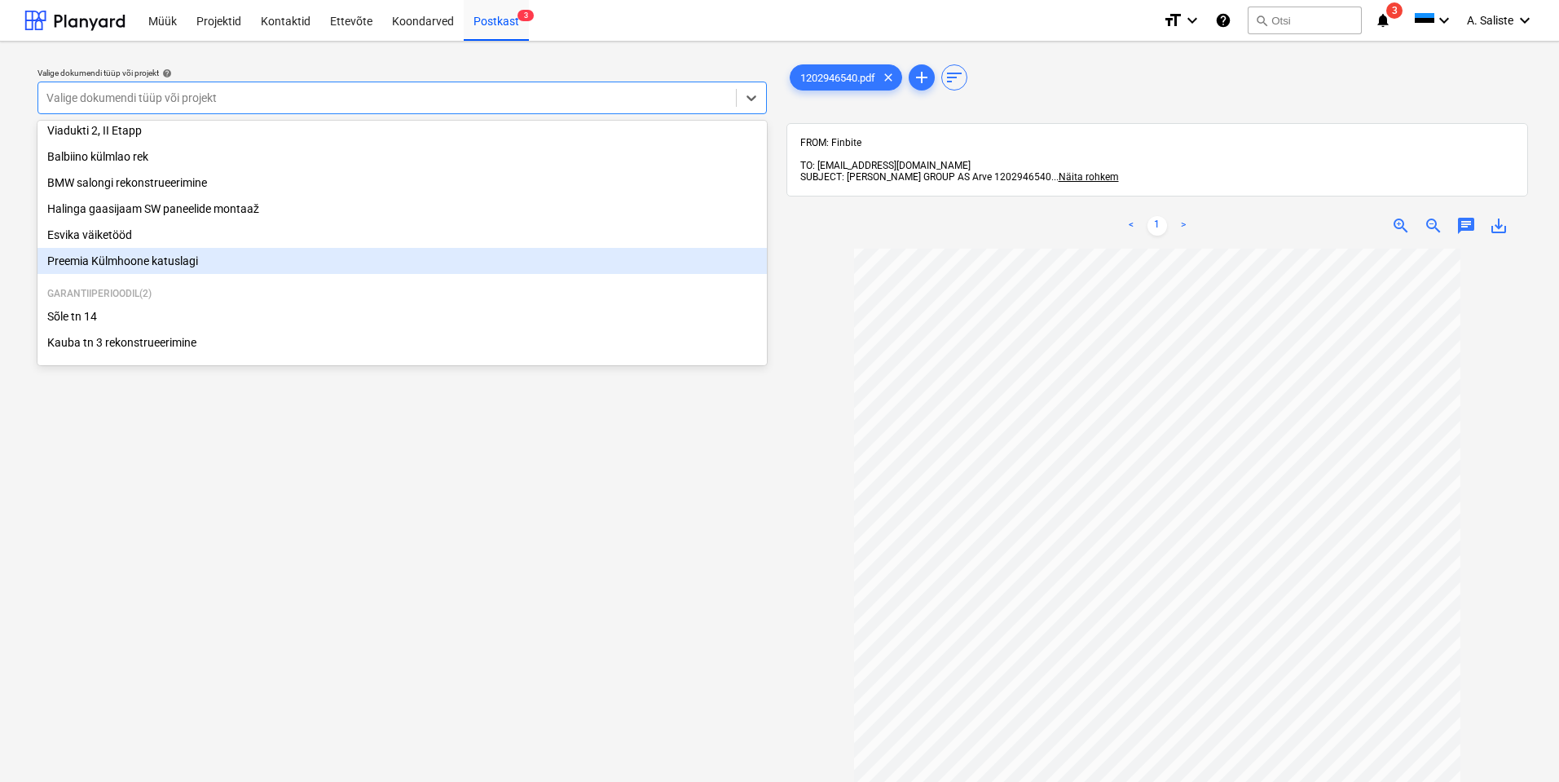
click at [126, 263] on div "Preemia Külmhoone katuslagi" at bounding box center [402, 261] width 730 height 26
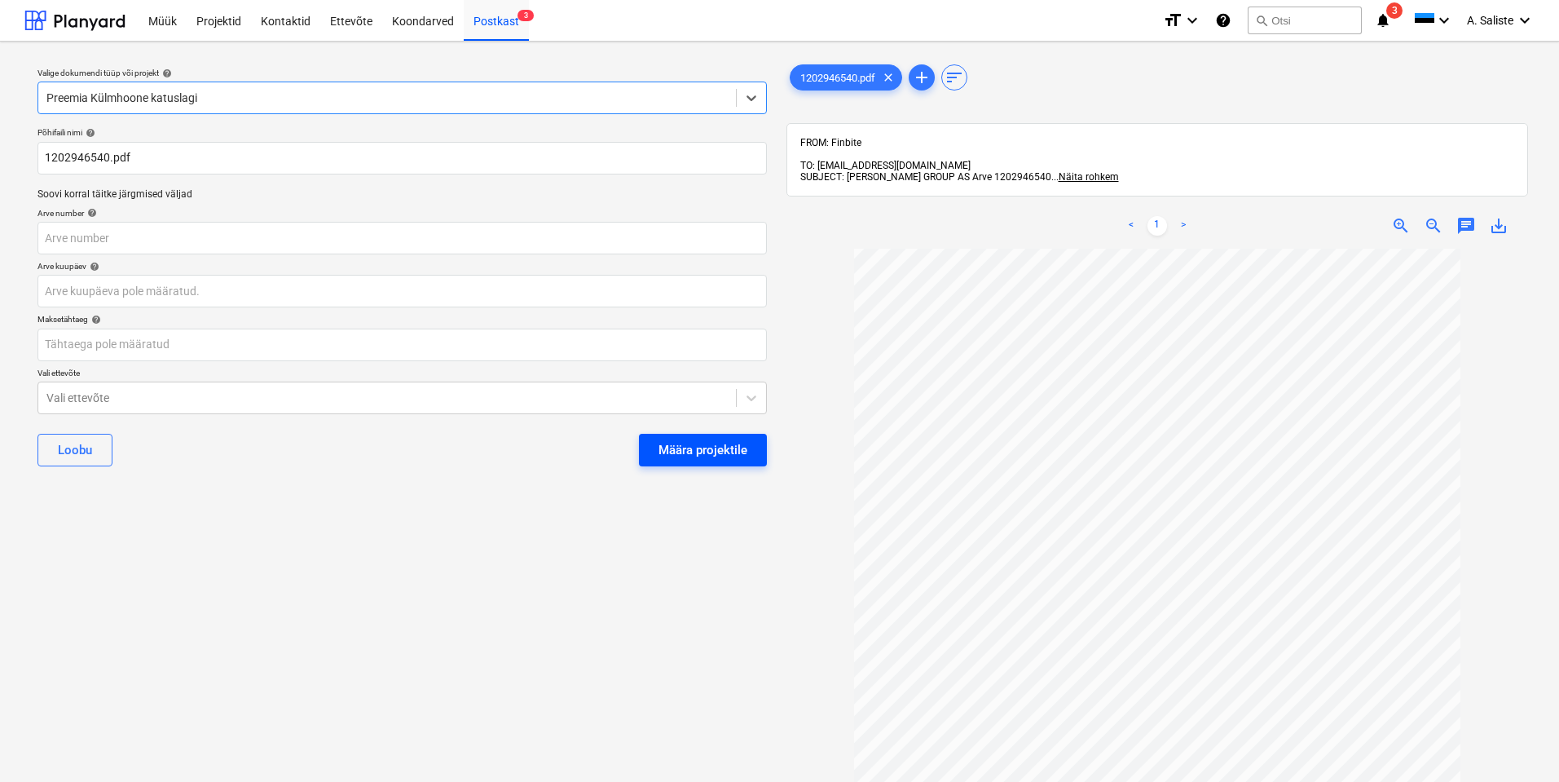
click at [703, 452] on div "Määra projektile" at bounding box center [703, 449] width 89 height 21
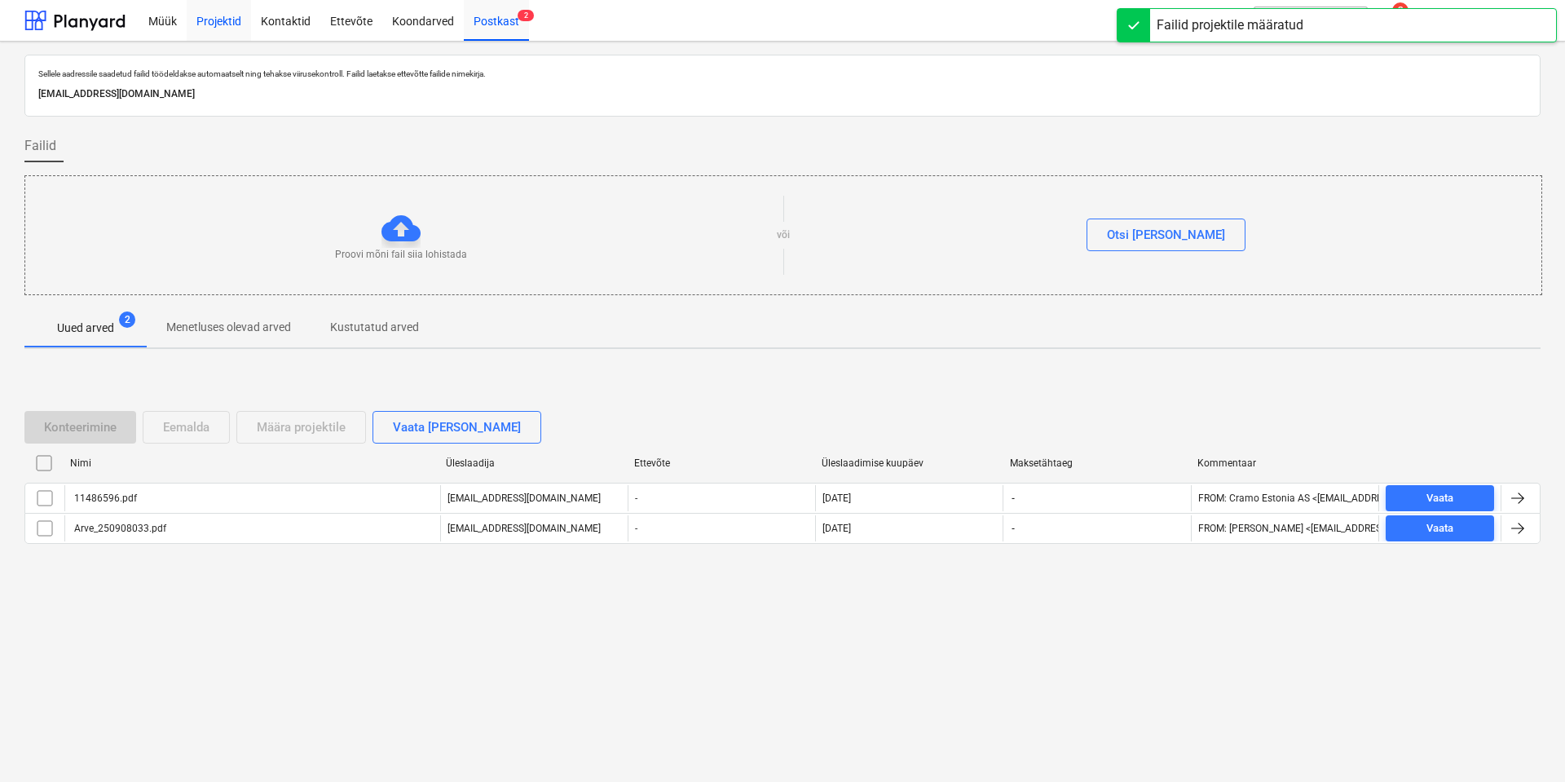
click at [213, 15] on div "Projektid" at bounding box center [219, 20] width 64 height 42
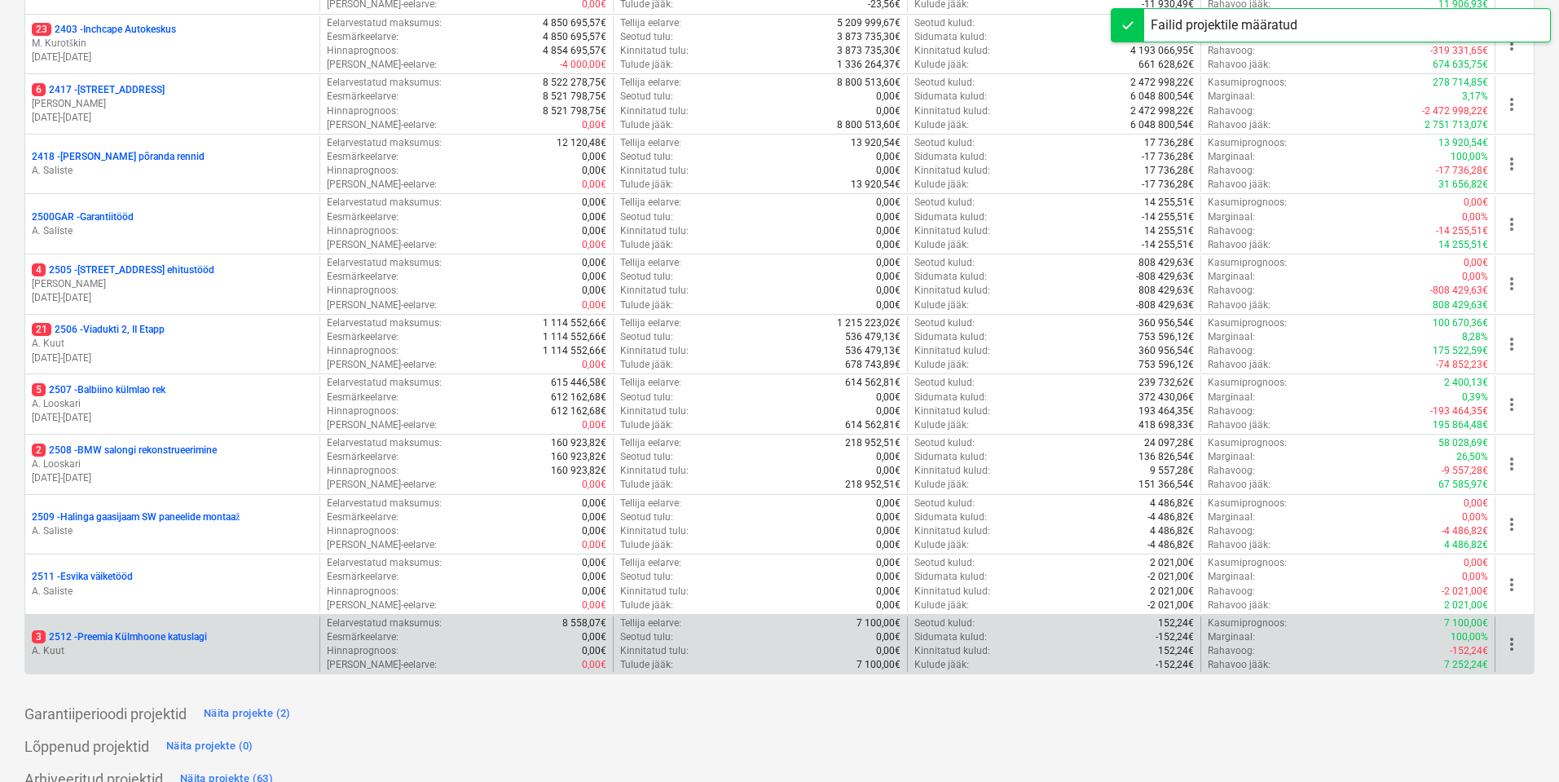
scroll to position [514, 0]
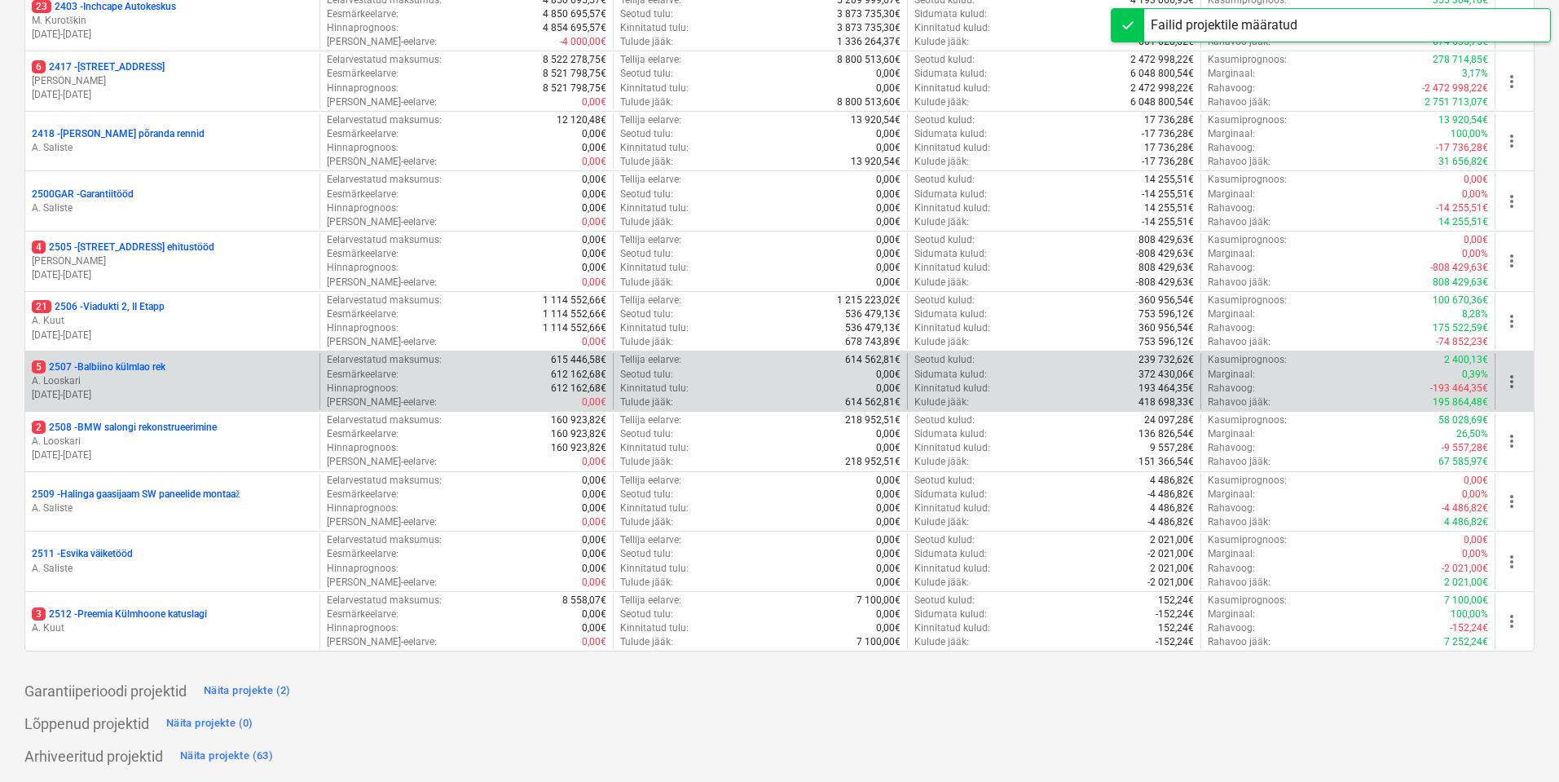
click at [148, 379] on p "A. Looskari" at bounding box center [172, 381] width 281 height 14
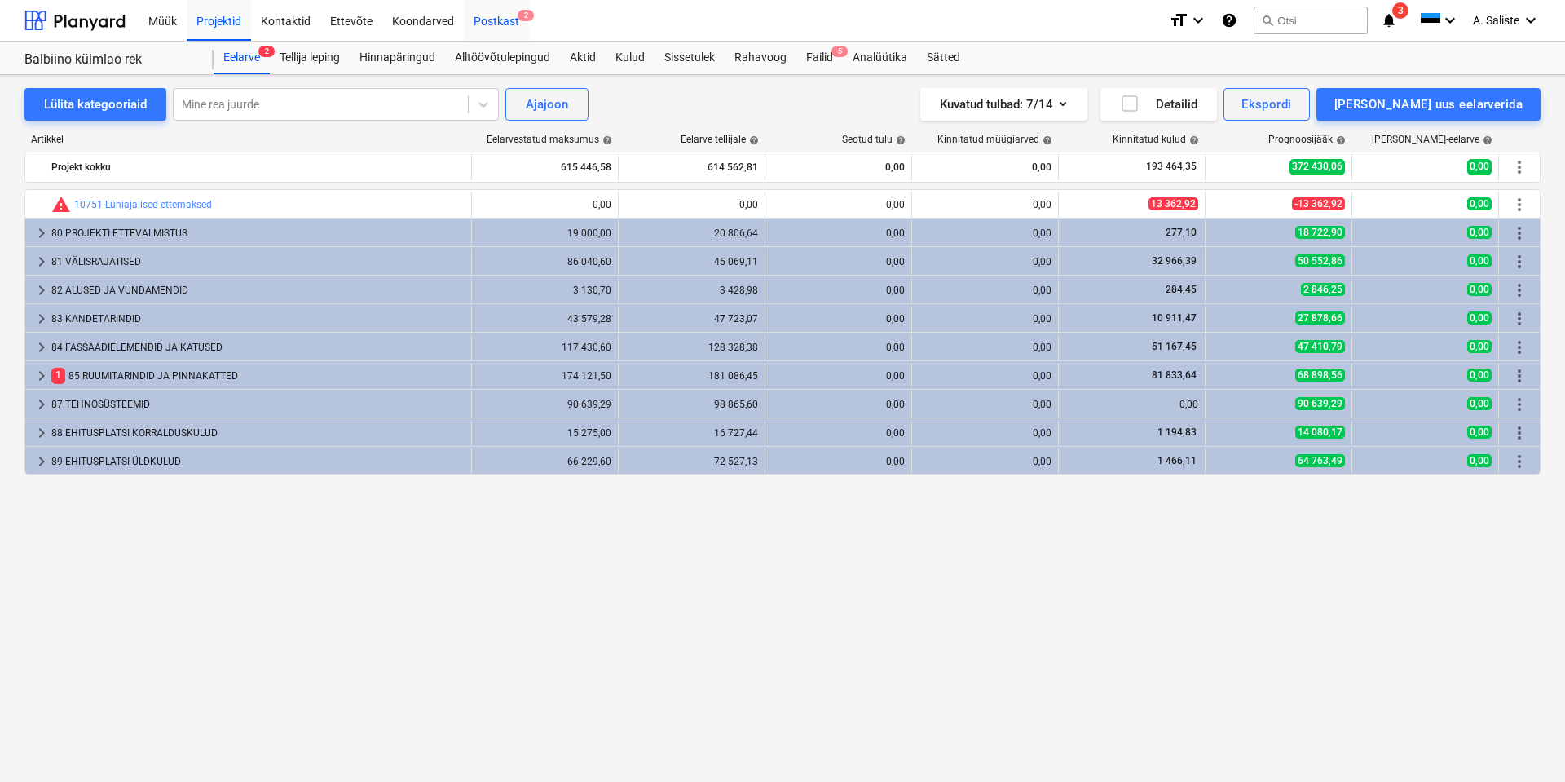
drag, startPoint x: 500, startPoint y: 20, endPoint x: 510, endPoint y: 31, distance: 15.0
click at [501, 20] on div "Postkast 2" at bounding box center [496, 20] width 65 height 42
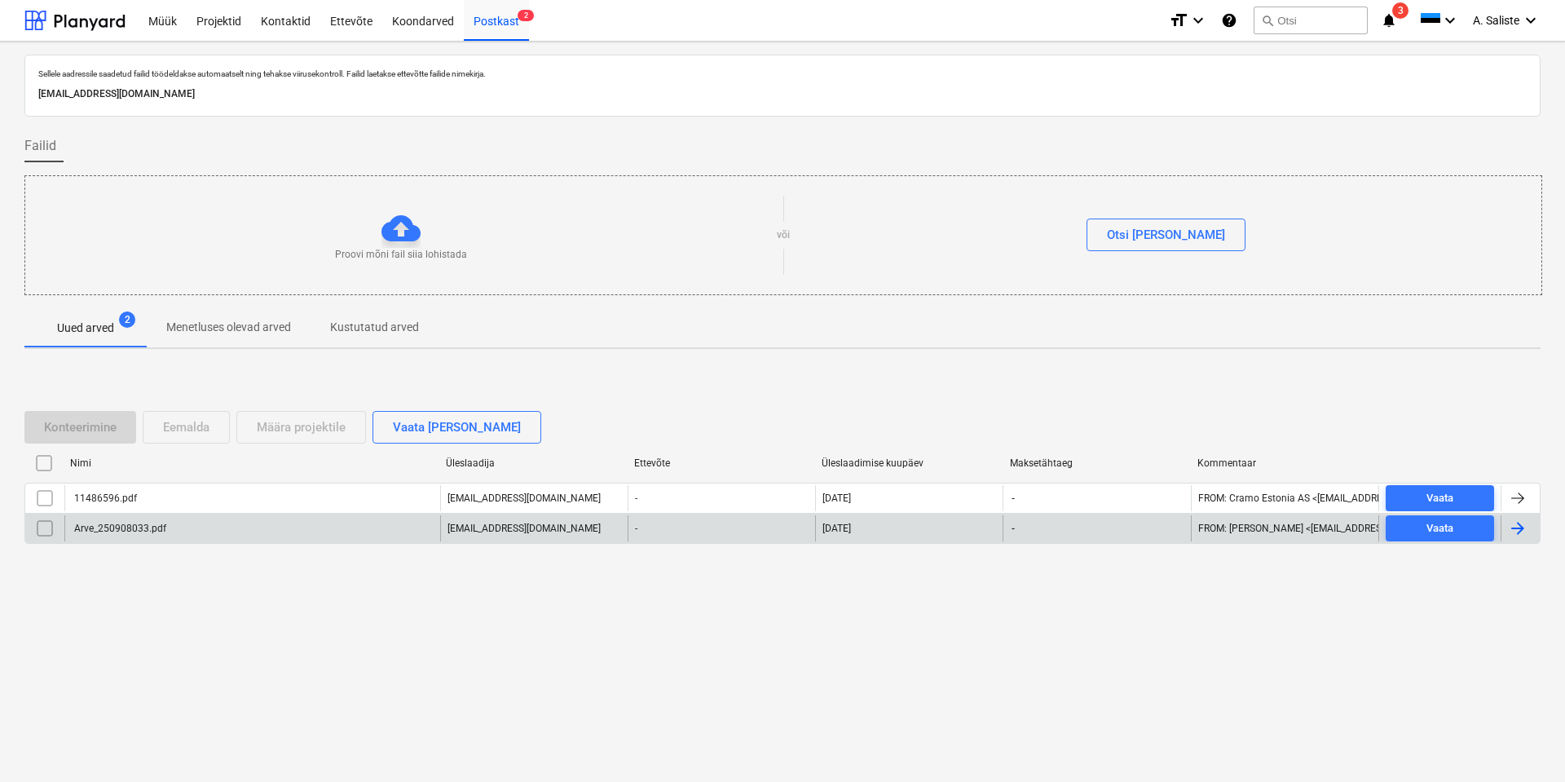
click at [169, 534] on div "Arve_250908033.pdf" at bounding box center [252, 528] width 376 height 26
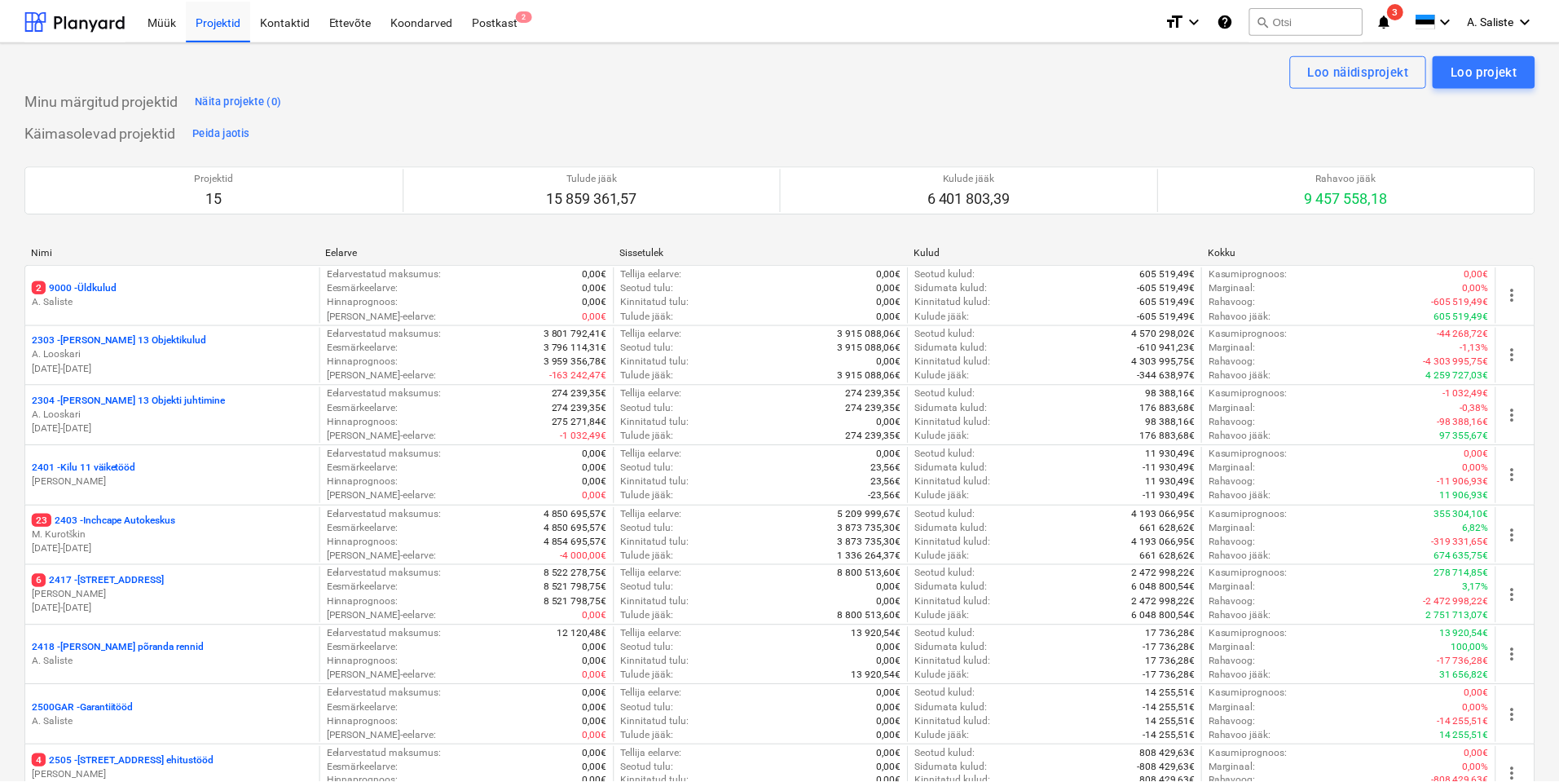
scroll to position [514, 0]
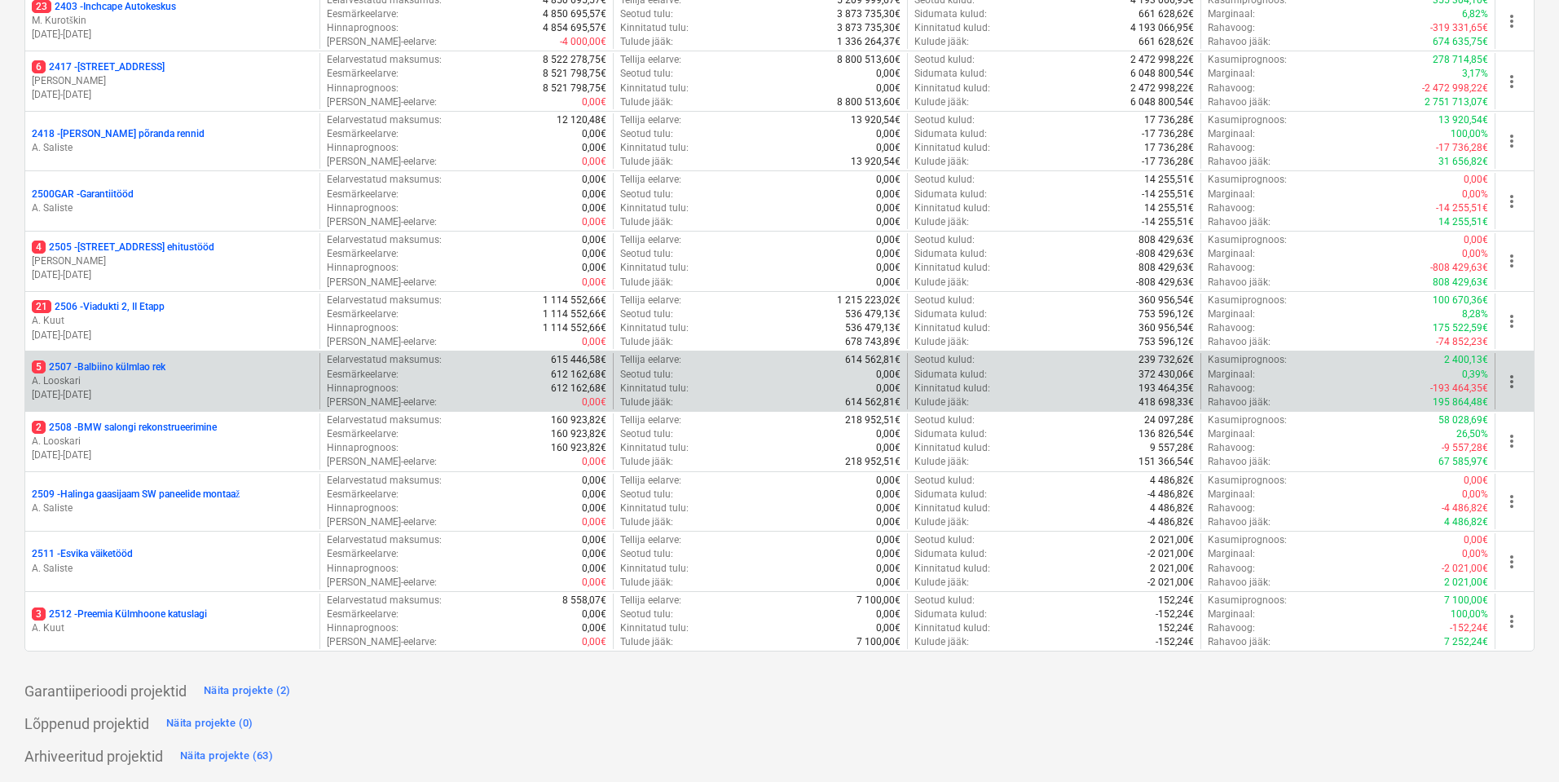
click at [180, 365] on div "5 2507 - Balbiino külmlao rek" at bounding box center [172, 367] width 281 height 14
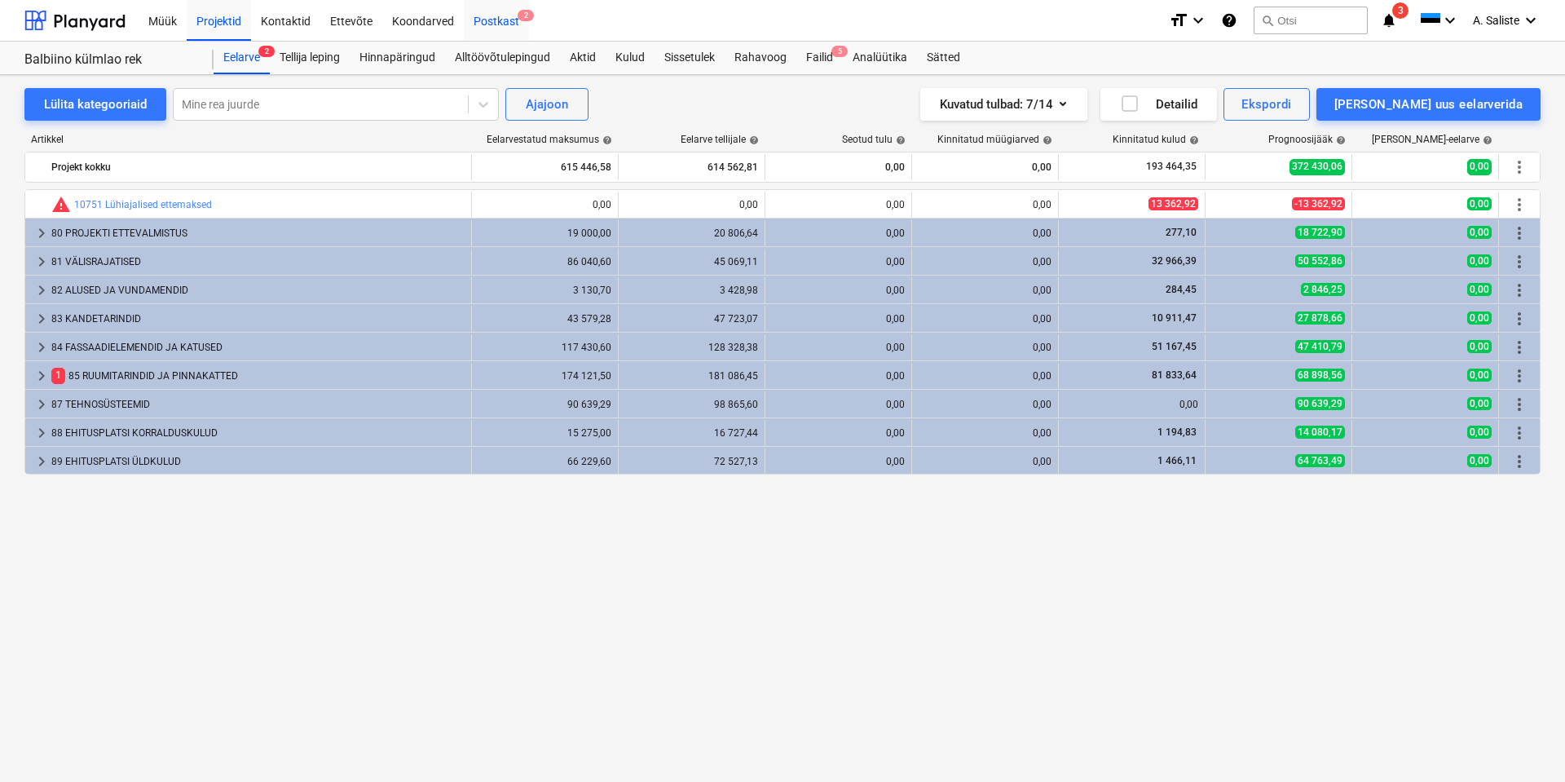
click at [499, 12] on div "Postkast 2" at bounding box center [496, 20] width 65 height 42
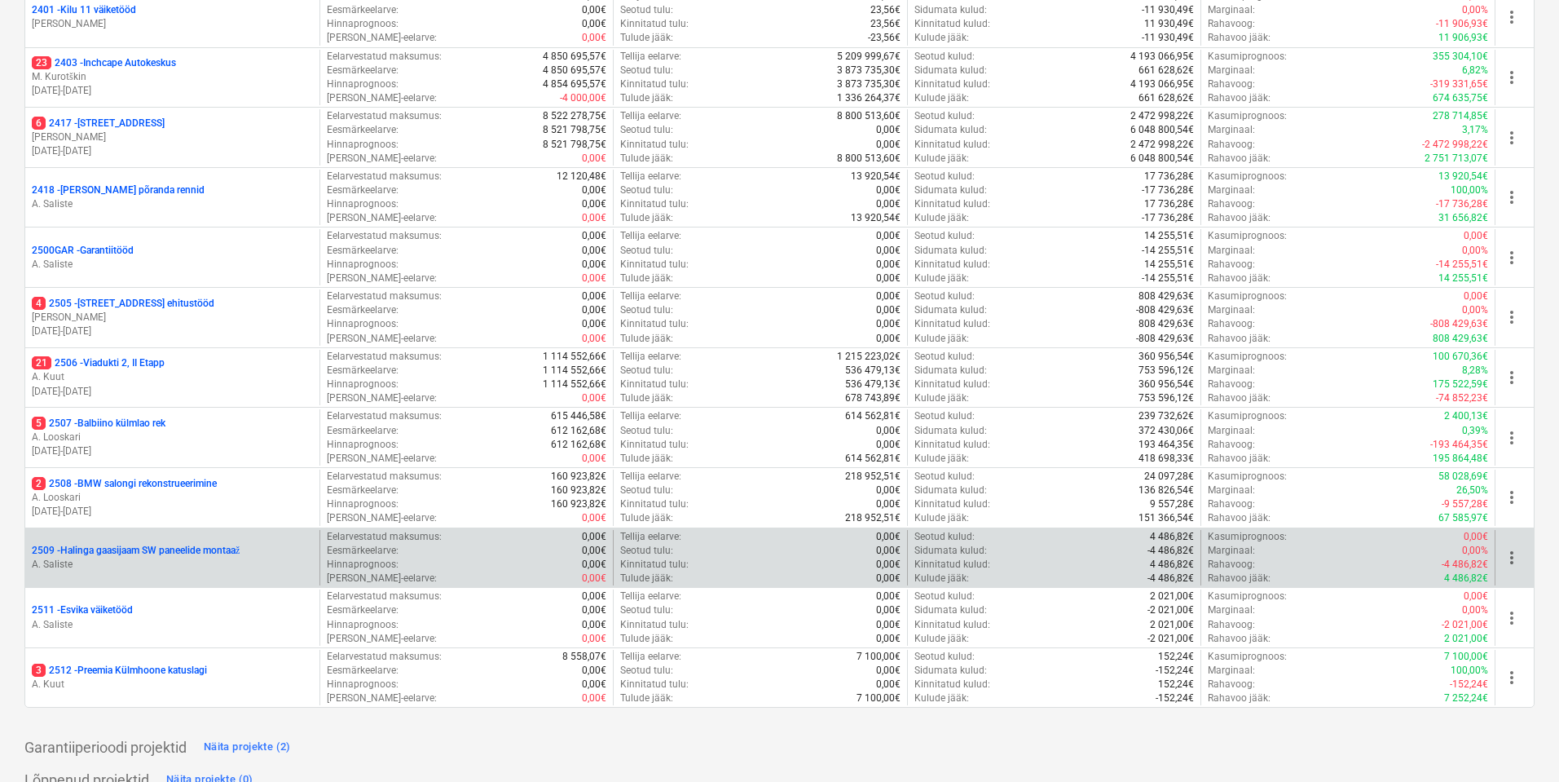
scroll to position [514, 0]
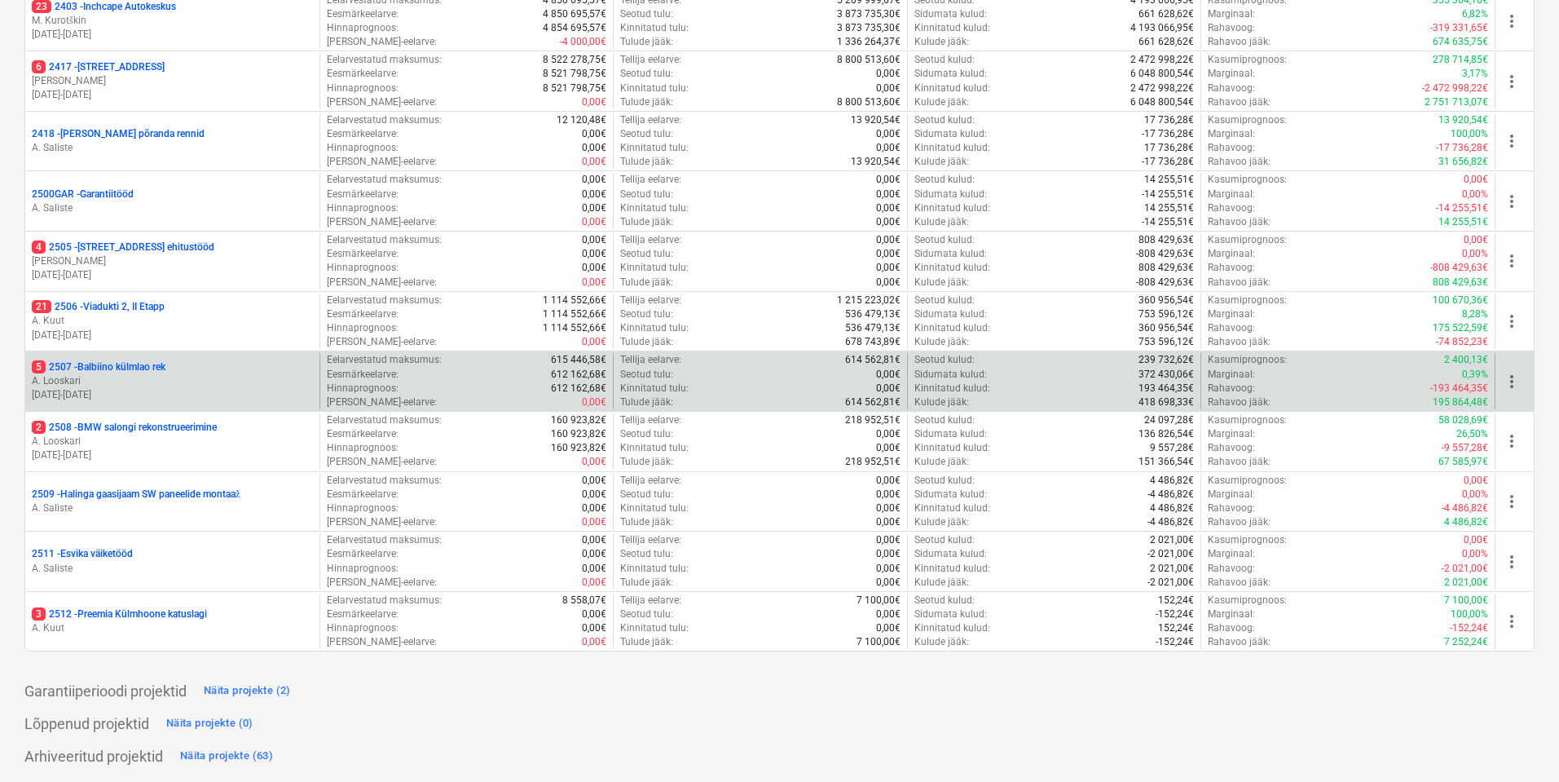
click at [154, 378] on p "A. Looskari" at bounding box center [172, 381] width 281 height 14
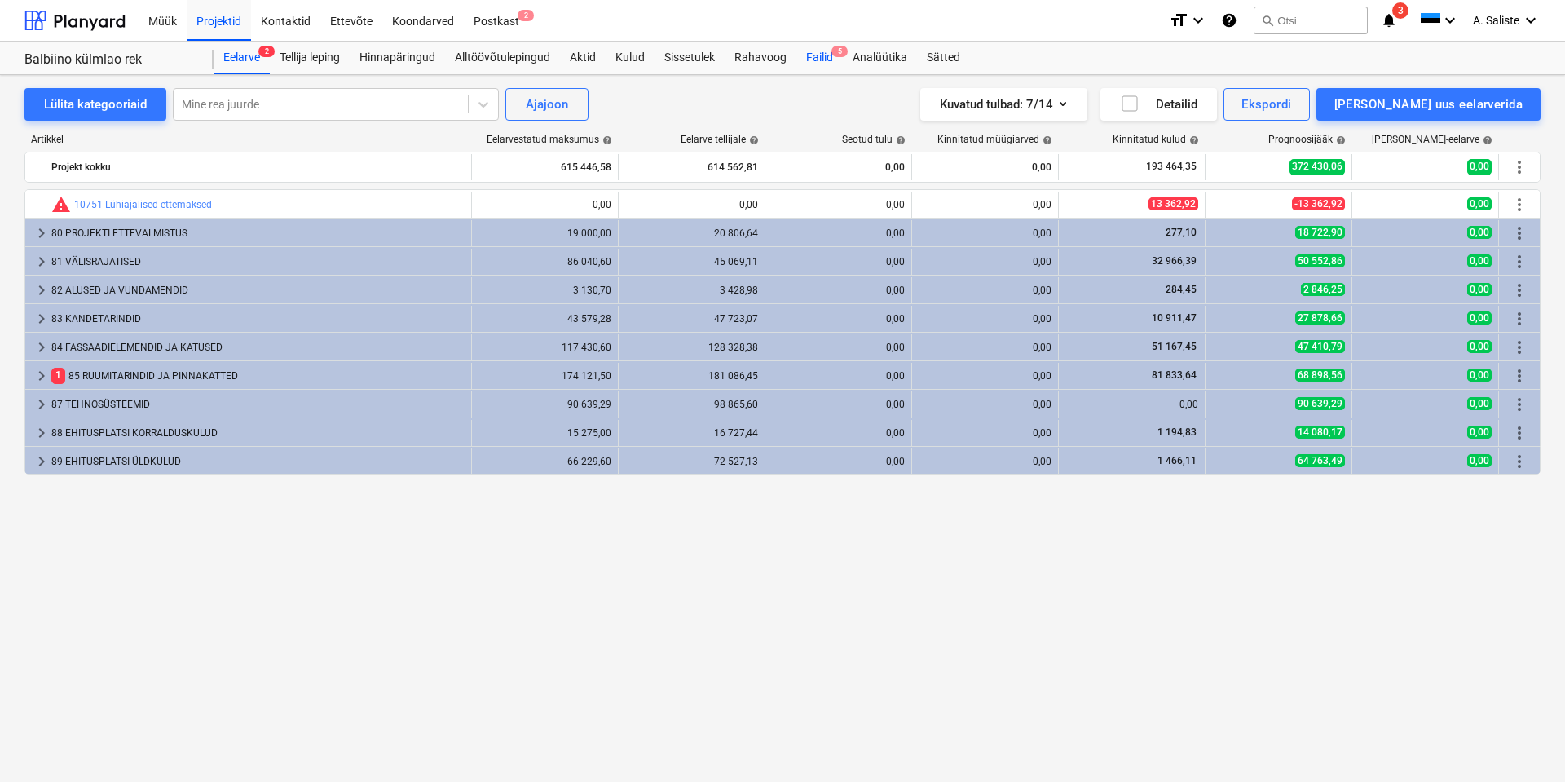
click at [820, 53] on div "Failid 5" at bounding box center [819, 58] width 46 height 33
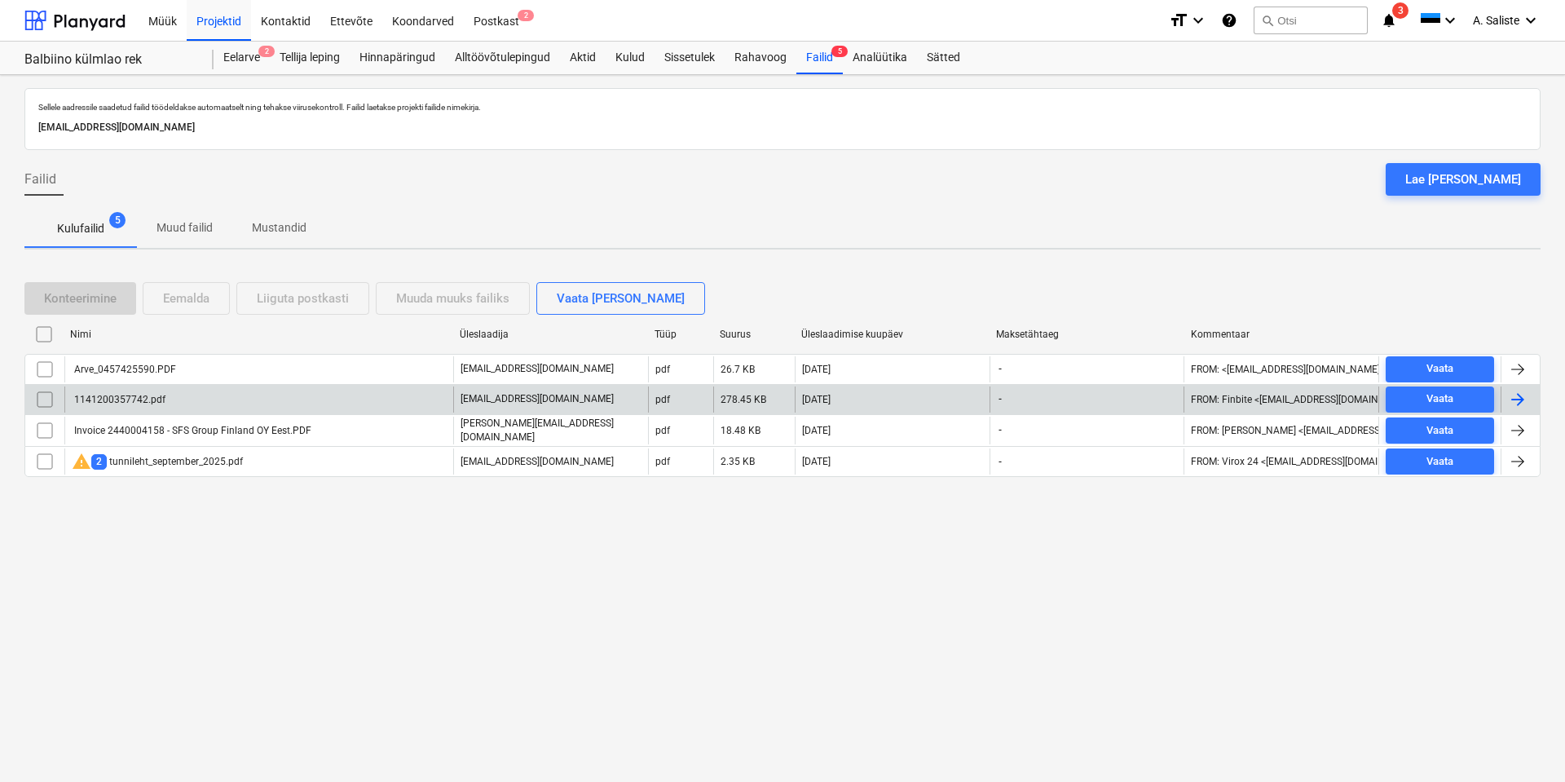
click at [156, 397] on div "1141200357742.pdf" at bounding box center [119, 399] width 94 height 11
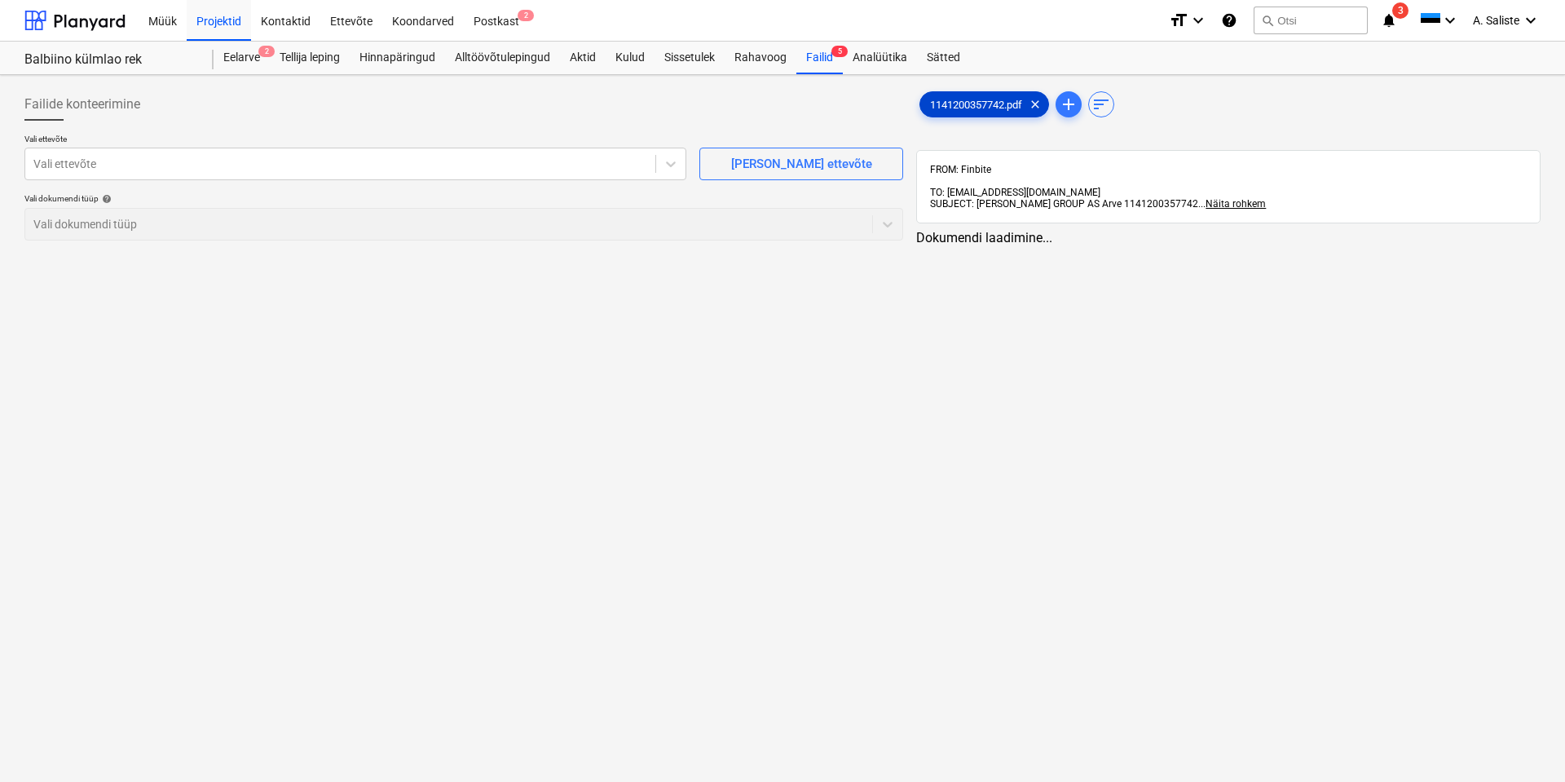
click at [1012, 95] on div "1141200357742.pdf clear" at bounding box center [985, 104] width 130 height 26
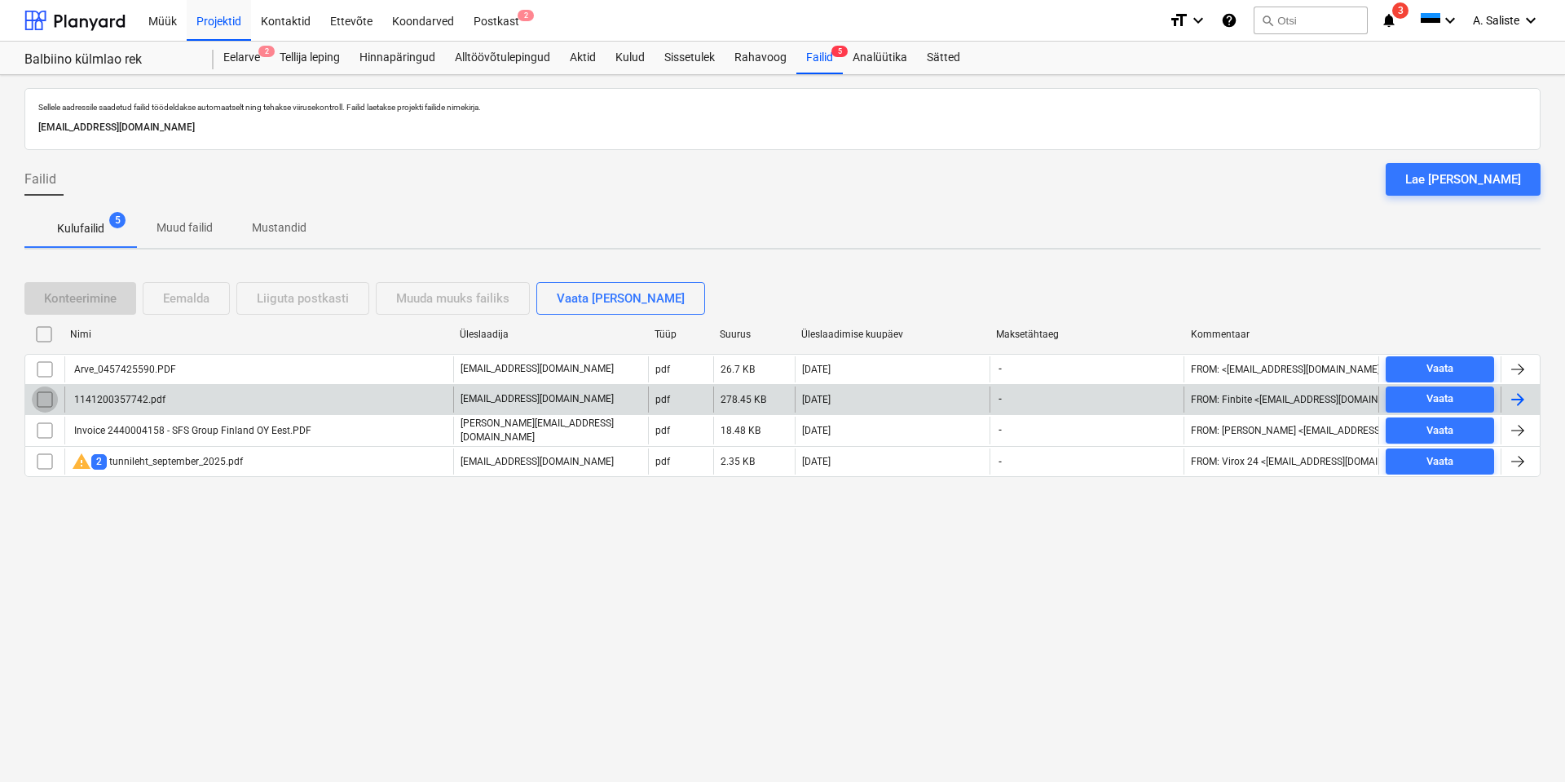
click at [41, 397] on input "checkbox" at bounding box center [45, 399] width 26 height 26
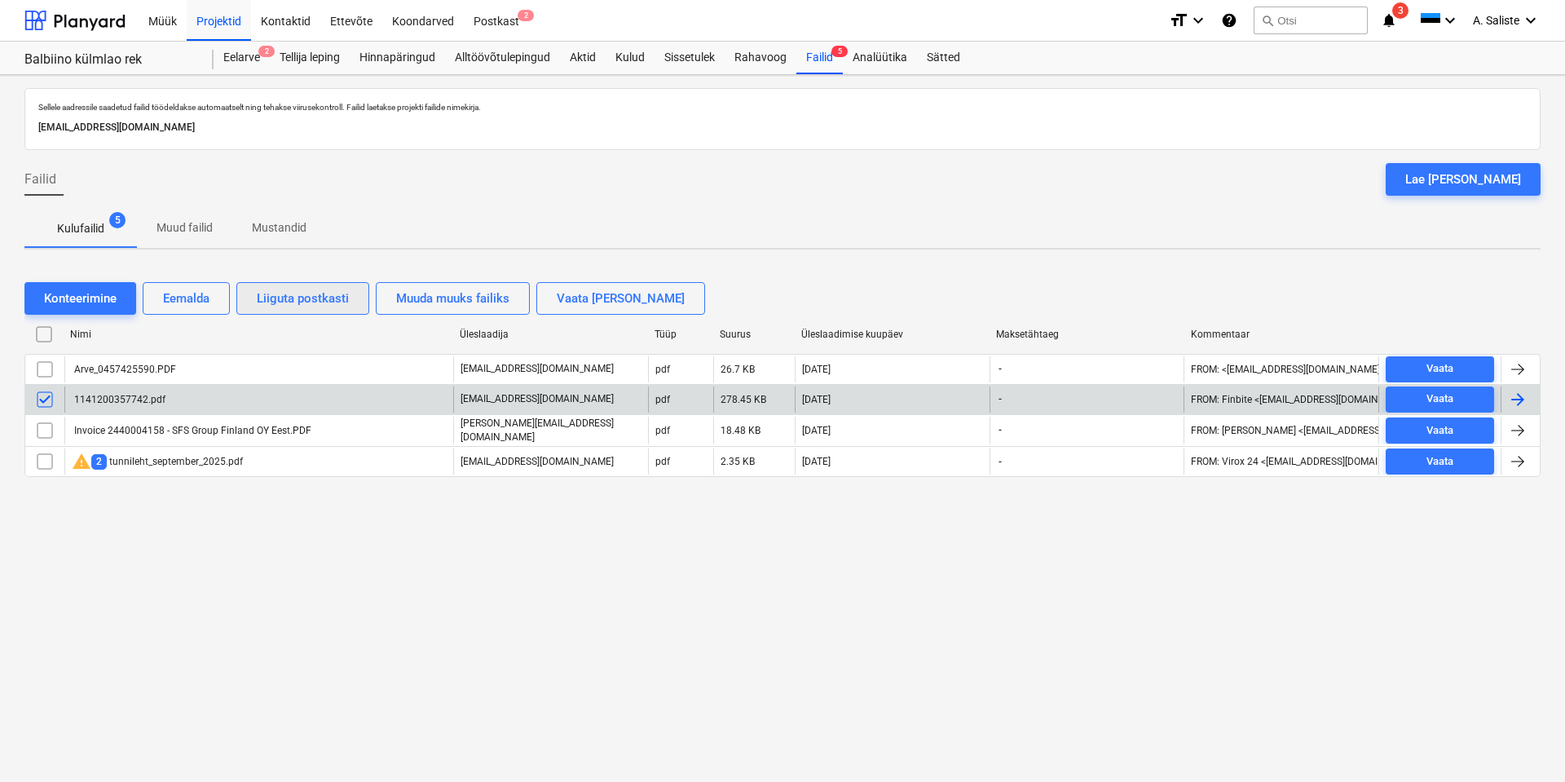
click at [311, 295] on div "Liiguta postkasti" at bounding box center [303, 298] width 92 height 21
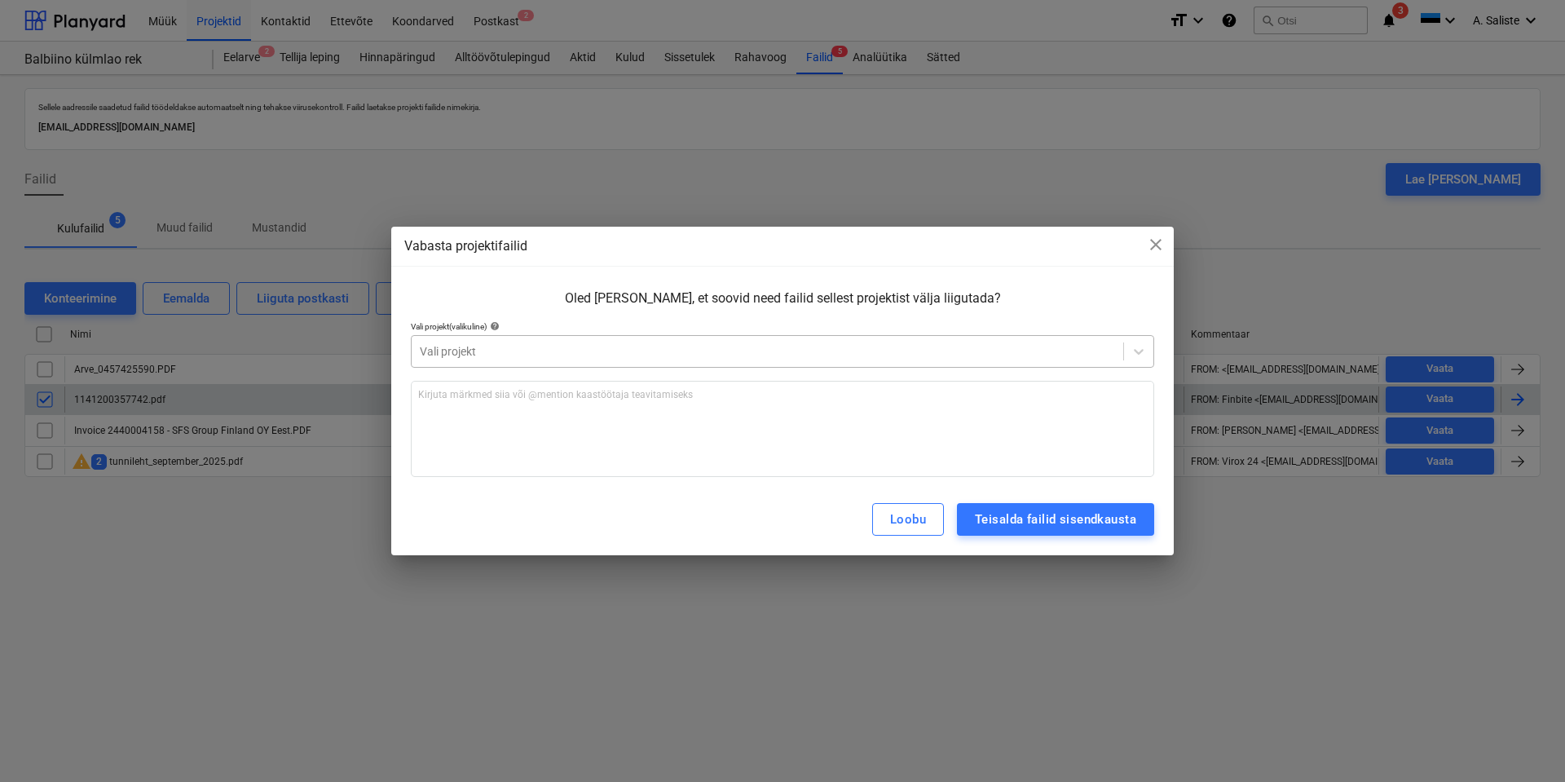
click at [670, 337] on div "Vali projekt" at bounding box center [782, 351] width 743 height 33
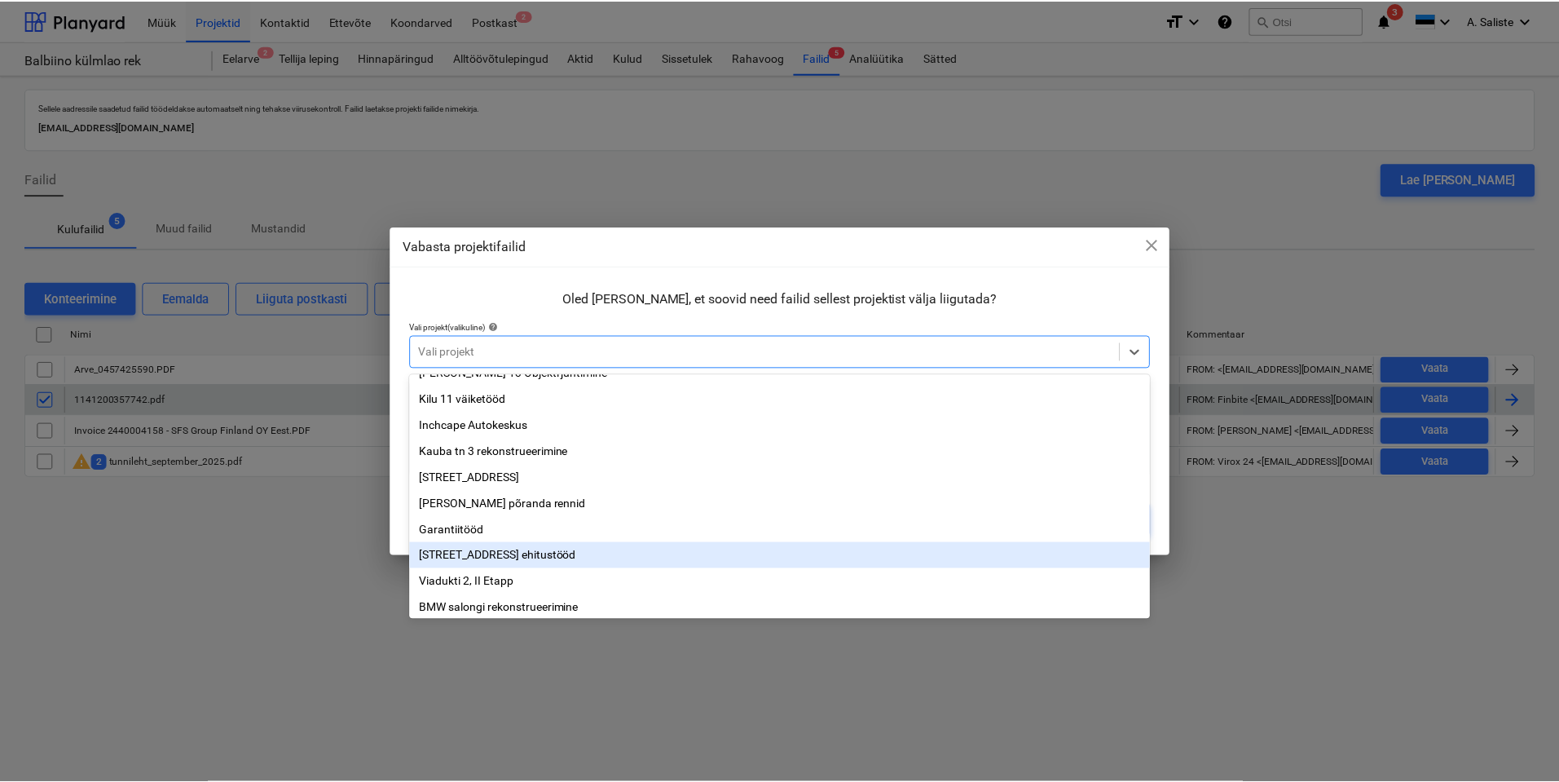
scroll to position [192, 0]
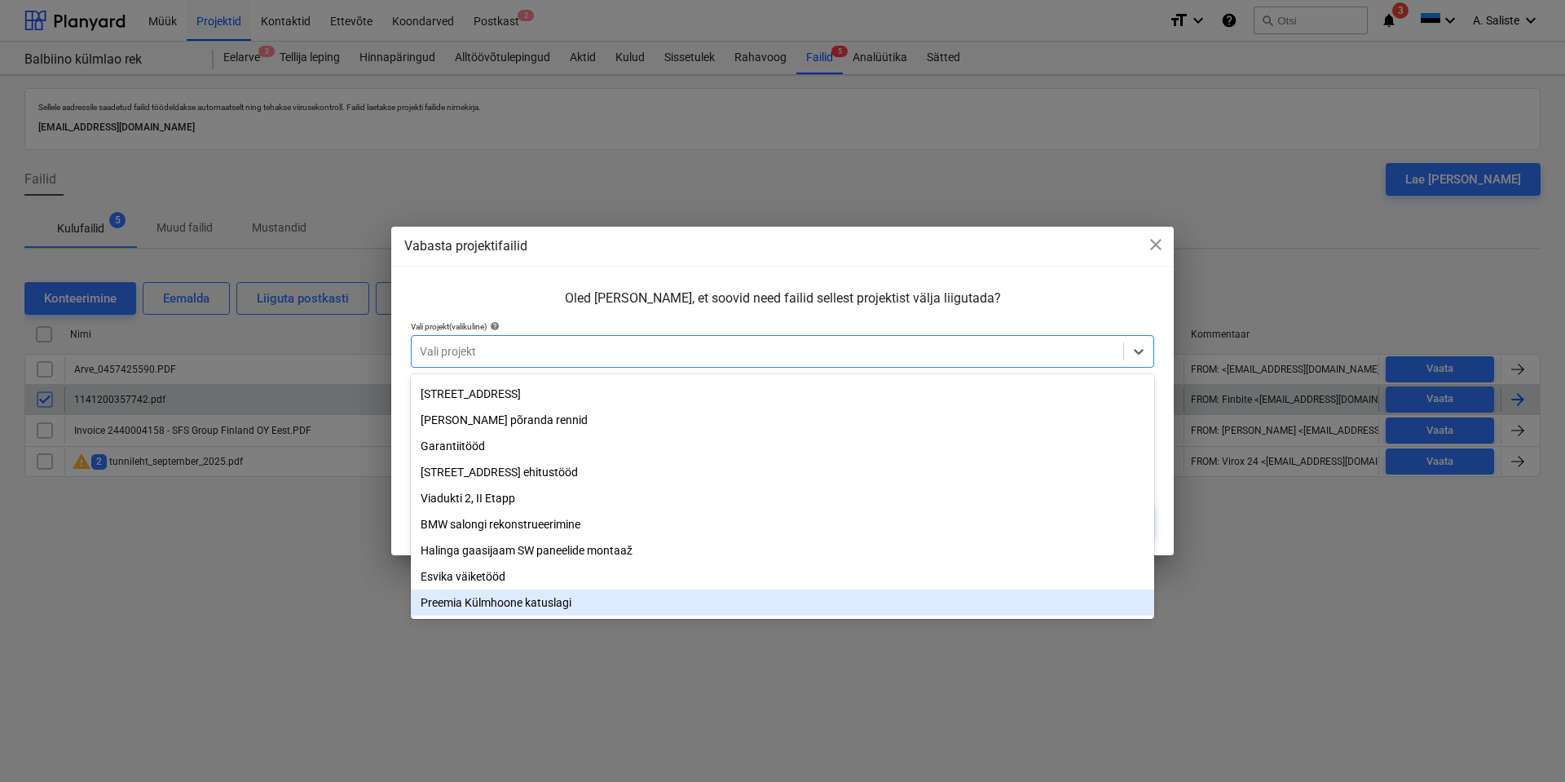
click at [477, 601] on div "Preemia Külmhoone katuslagi" at bounding box center [782, 602] width 743 height 26
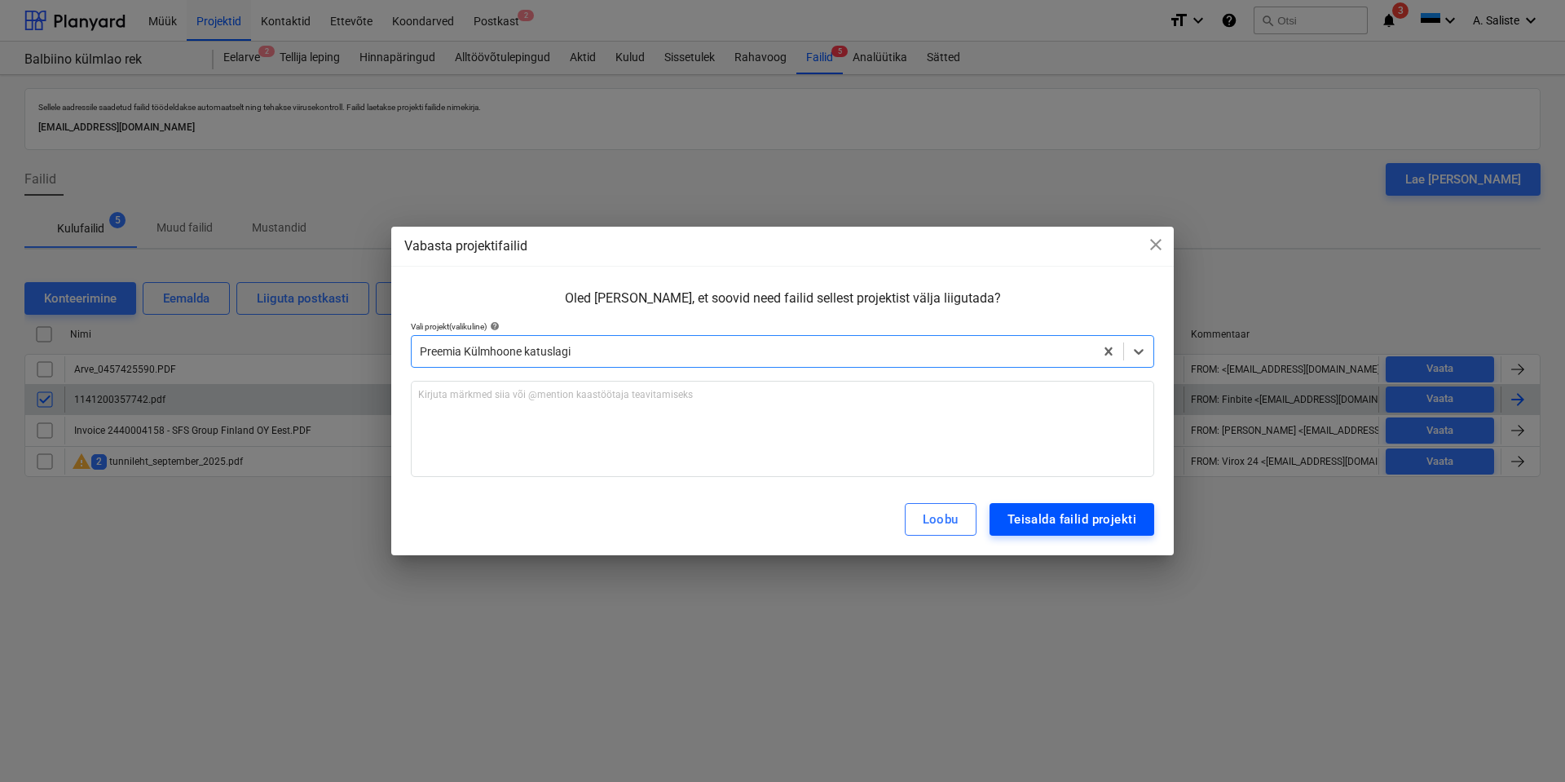
click at [1080, 511] on div "Teisalda failid projekti" at bounding box center [1072, 519] width 129 height 21
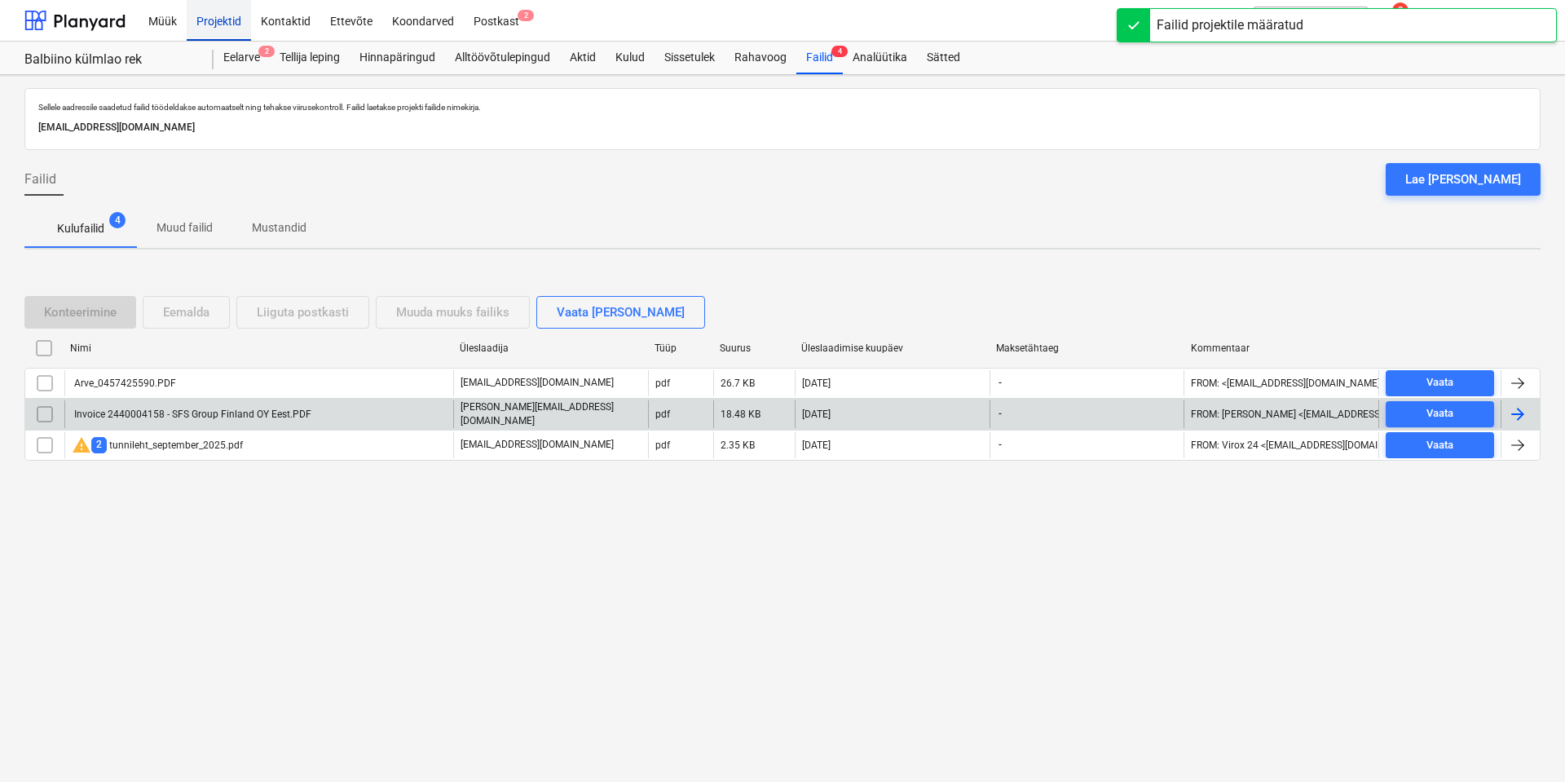
click at [219, 20] on div "Projektid" at bounding box center [219, 20] width 64 height 42
